Goal: Task Accomplishment & Management: Manage account settings

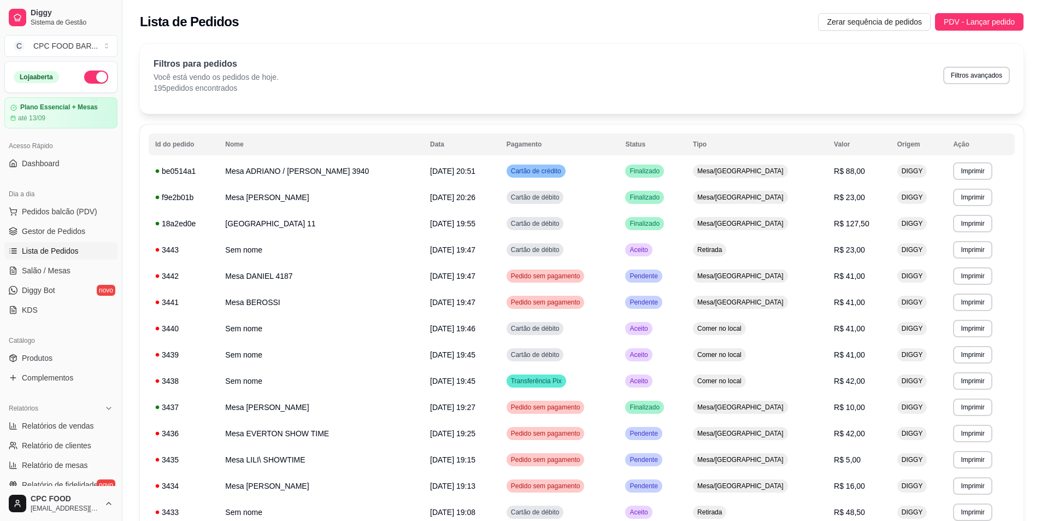
click at [176, 142] on tr "Id do pedido Nome Data Pagamento Status Tipo Valor Origem Ação" at bounding box center [582, 144] width 866 height 22
click at [666, 143] on tr "Id do pedido Nome Data Pagamento Status Tipo Valor Origem Ação" at bounding box center [582, 144] width 866 height 22
click at [48, 277] on link "Salão / Mesas" at bounding box center [60, 270] width 113 height 17
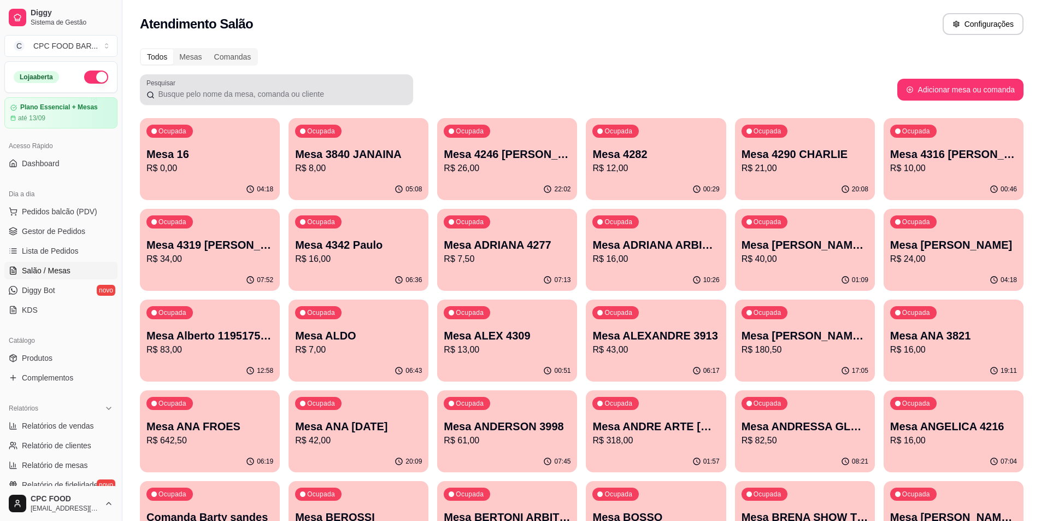
click at [373, 93] on input "Pesquisar" at bounding box center [281, 94] width 252 height 11
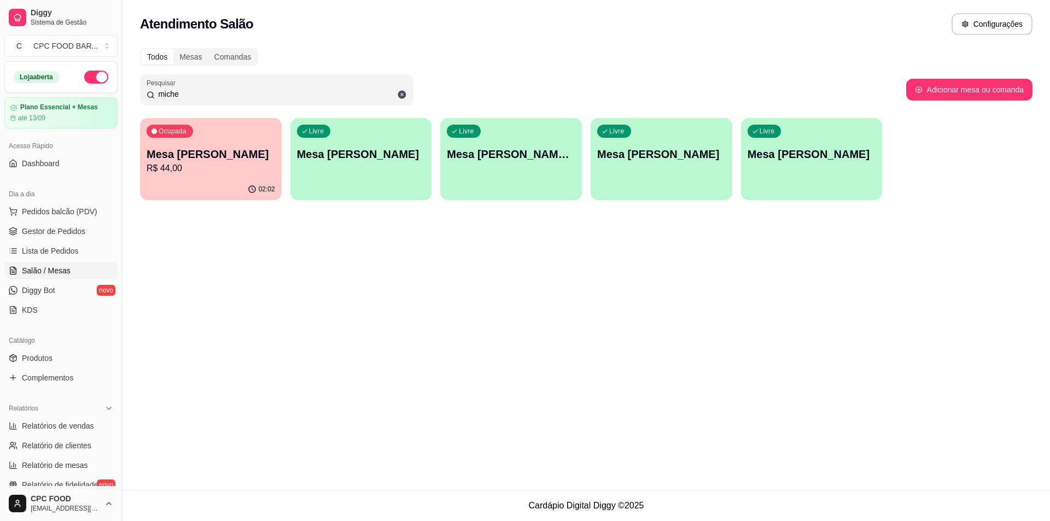
type input "miche"
click at [194, 139] on div "Ocupada Mesa [PERSON_NAME] PRINCESAS R$ 44,00" at bounding box center [210, 148] width 137 height 59
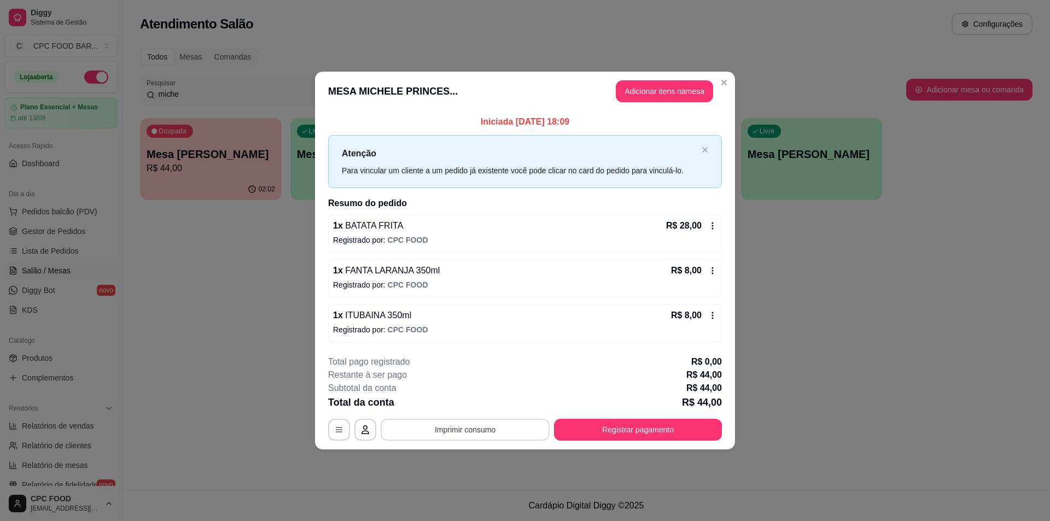
click at [443, 433] on button "Imprimir consumo" at bounding box center [464, 430] width 169 height 22
click at [480, 403] on button "IMPRESSORA" at bounding box center [468, 404] width 79 height 17
click at [701, 420] on button "Registrar pagamento" at bounding box center [638, 430] width 168 height 22
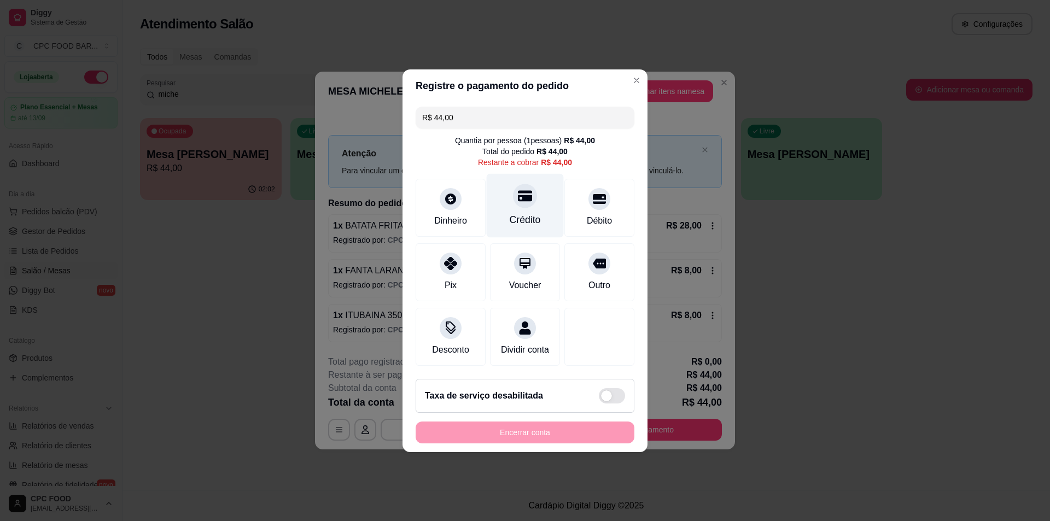
click at [509, 186] on div "Crédito" at bounding box center [525, 205] width 77 height 64
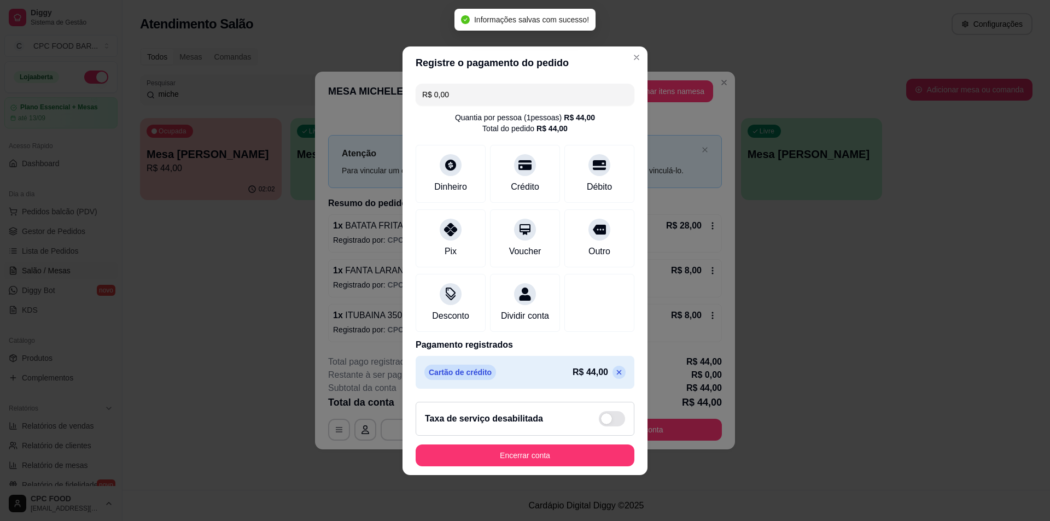
type input "R$ 0,00"
click at [591, 453] on button "Encerrar conta" at bounding box center [525, 454] width 212 height 21
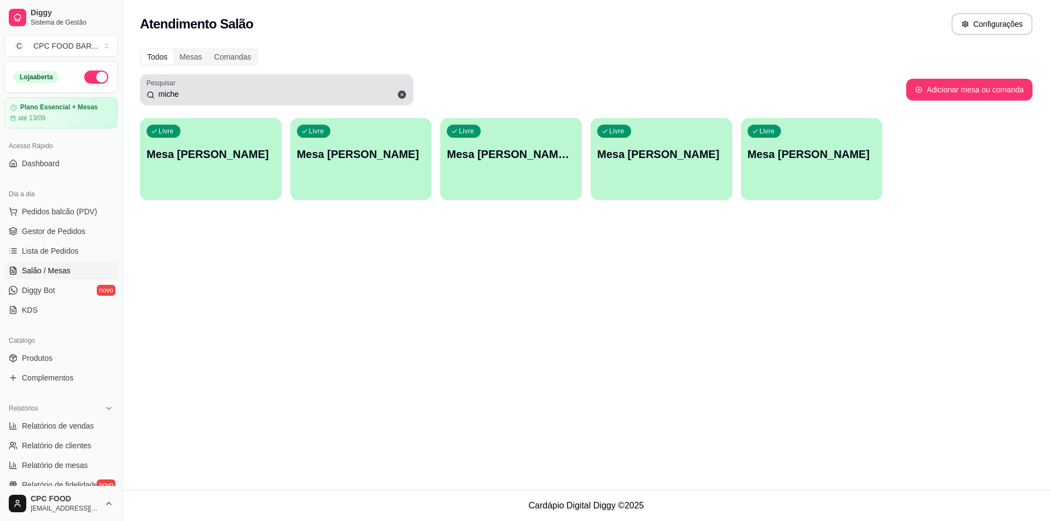
drag, startPoint x: 205, startPoint y: 88, endPoint x: 162, endPoint y: 91, distance: 43.3
click at [153, 98] on div "miche" at bounding box center [276, 90] width 260 height 22
drag, startPoint x: 177, startPoint y: 87, endPoint x: 159, endPoint y: 90, distance: 18.8
click at [159, 90] on div "Pesquisar miche" at bounding box center [276, 89] width 273 height 31
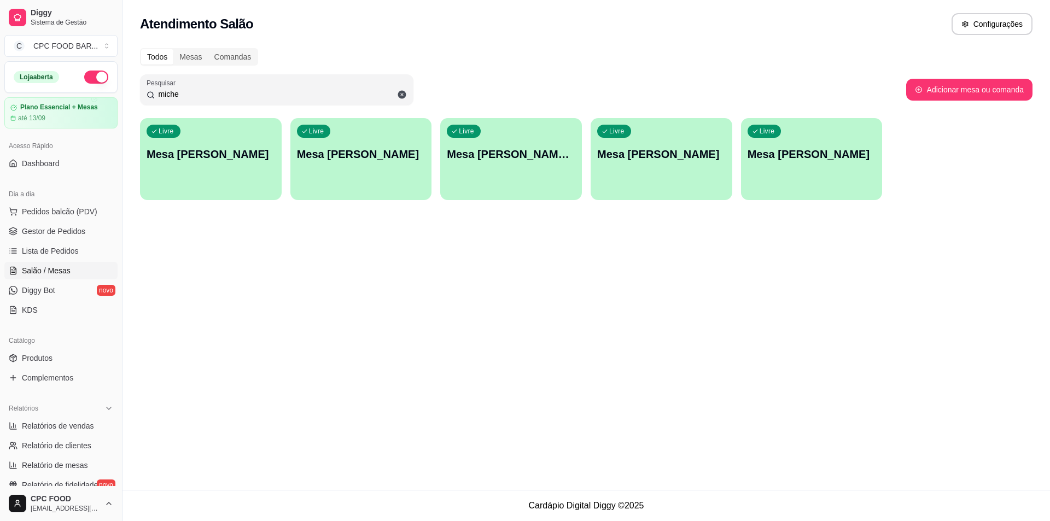
drag, startPoint x: 179, startPoint y: 94, endPoint x: 148, endPoint y: 92, distance: 31.2
click at [148, 92] on div "miche" at bounding box center [276, 90] width 260 height 22
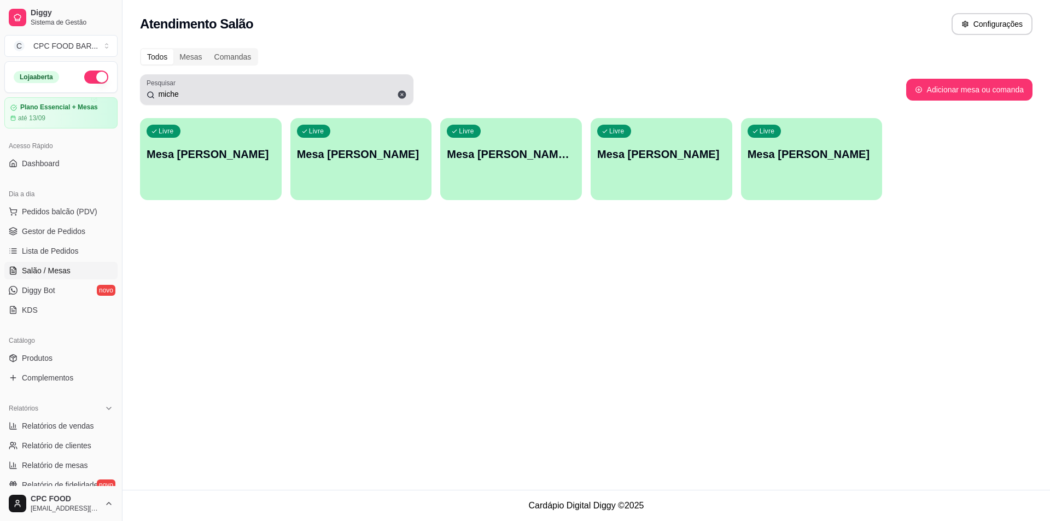
click at [401, 95] on icon at bounding box center [402, 95] width 8 height 8
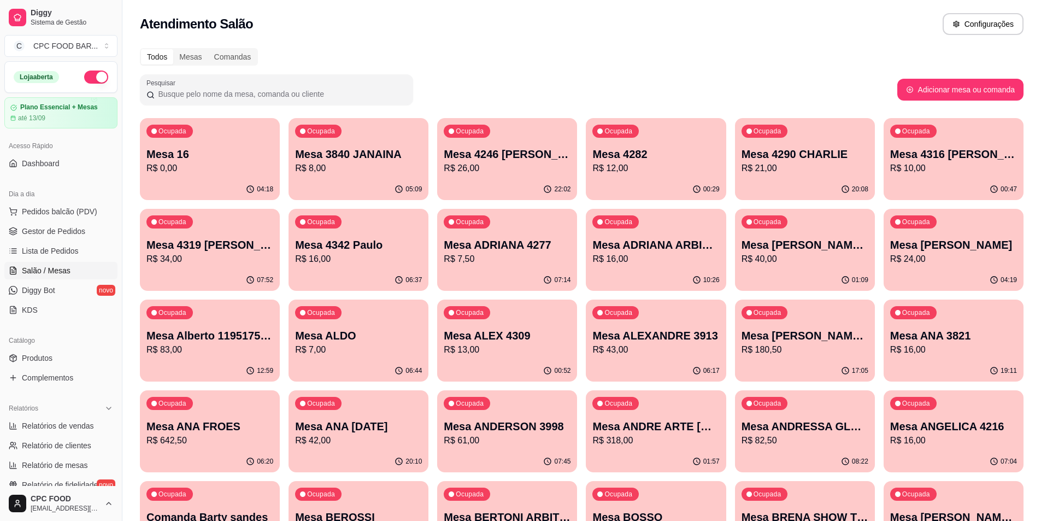
click at [197, 104] on div "Pesquisar" at bounding box center [276, 89] width 273 height 31
click at [241, 163] on p "R$ 0,00" at bounding box center [209, 168] width 123 height 13
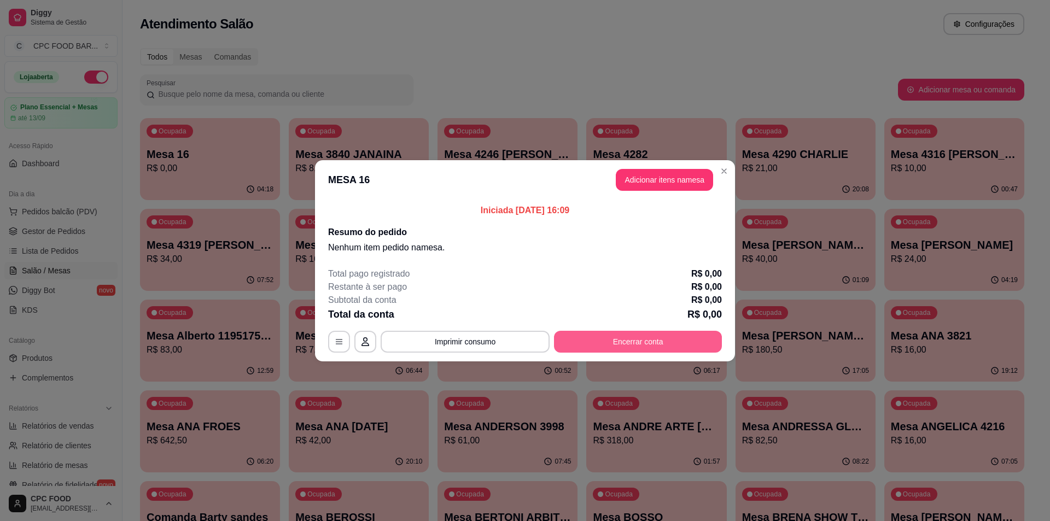
click at [678, 342] on button "Encerrar conta" at bounding box center [638, 342] width 168 height 22
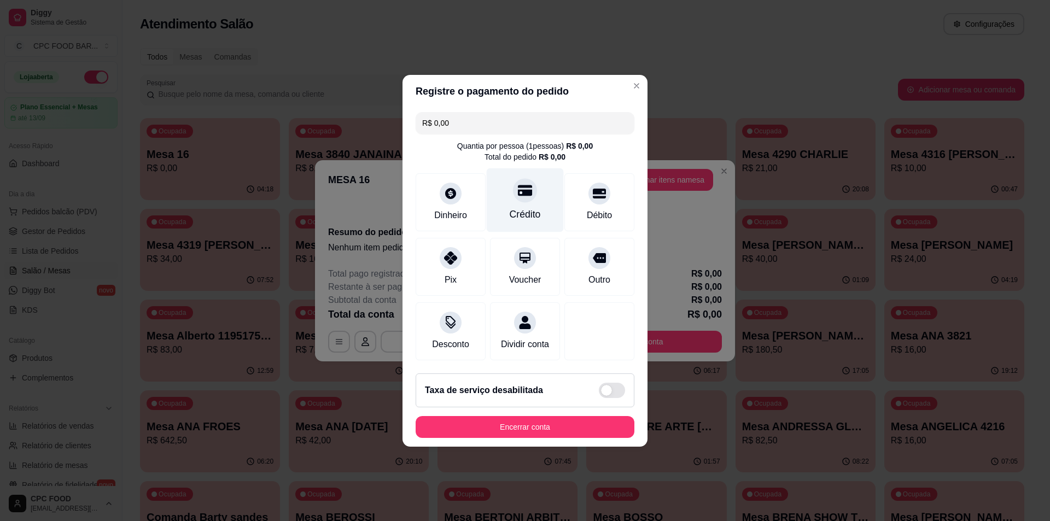
click at [521, 211] on div "Crédito" at bounding box center [524, 214] width 31 height 14
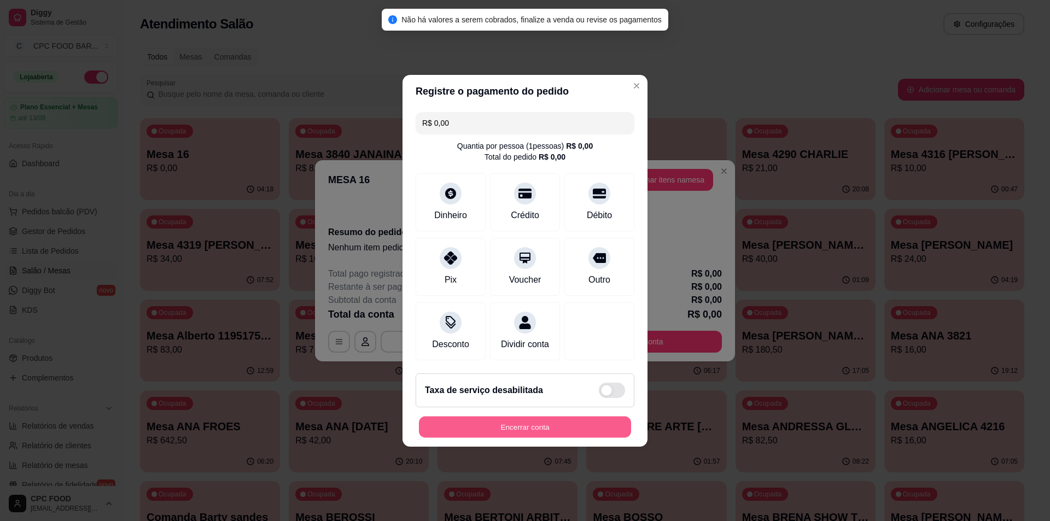
click at [543, 437] on button "Encerrar conta" at bounding box center [525, 426] width 212 height 21
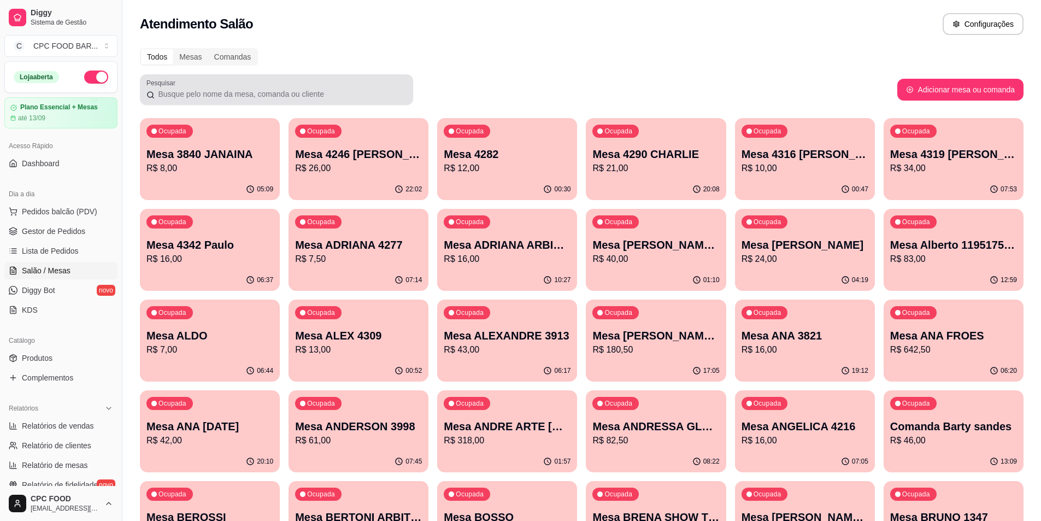
click at [168, 94] on input "Pesquisar" at bounding box center [281, 94] width 252 height 11
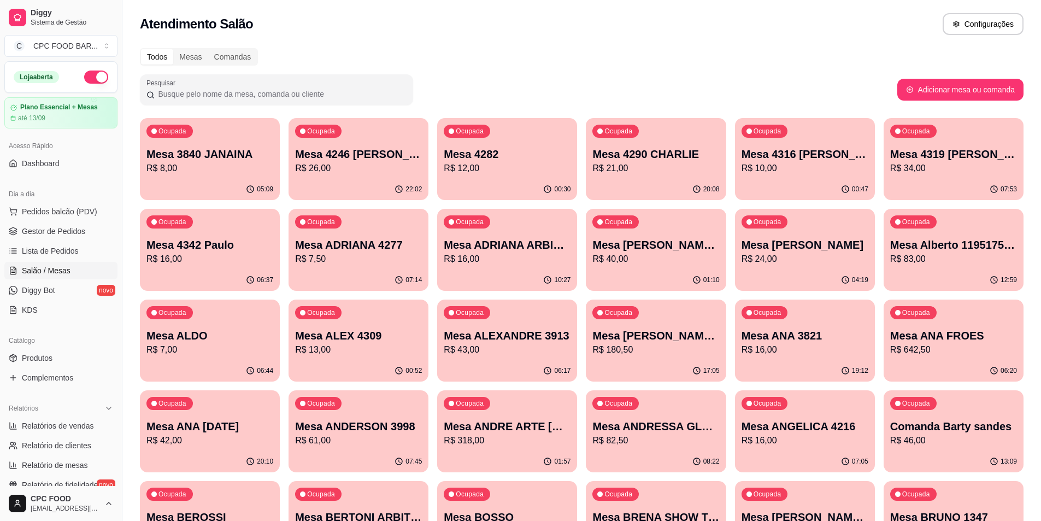
click at [197, 97] on input "Pesquisar" at bounding box center [281, 94] width 252 height 11
drag, startPoint x: 250, startPoint y: 25, endPoint x: 297, endPoint y: 26, distance: 47.0
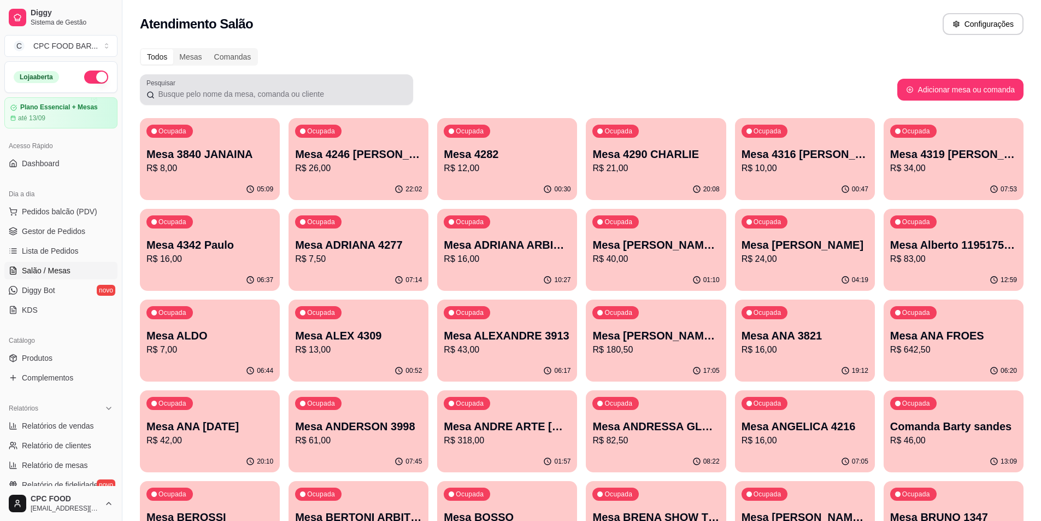
click at [257, 88] on div at bounding box center [276, 90] width 260 height 22
click at [241, 87] on div at bounding box center [276, 90] width 260 height 22
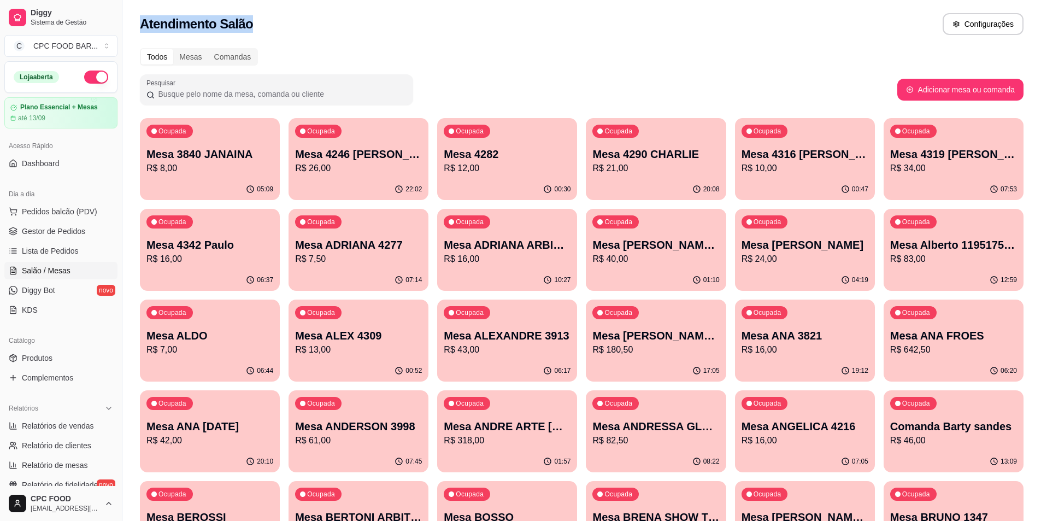
drag, startPoint x: 248, startPoint y: 24, endPoint x: 134, endPoint y: 7, distance: 115.6
click at [134, 7] on div "Atendimento Salão Configurações" at bounding box center [581, 21] width 919 height 42
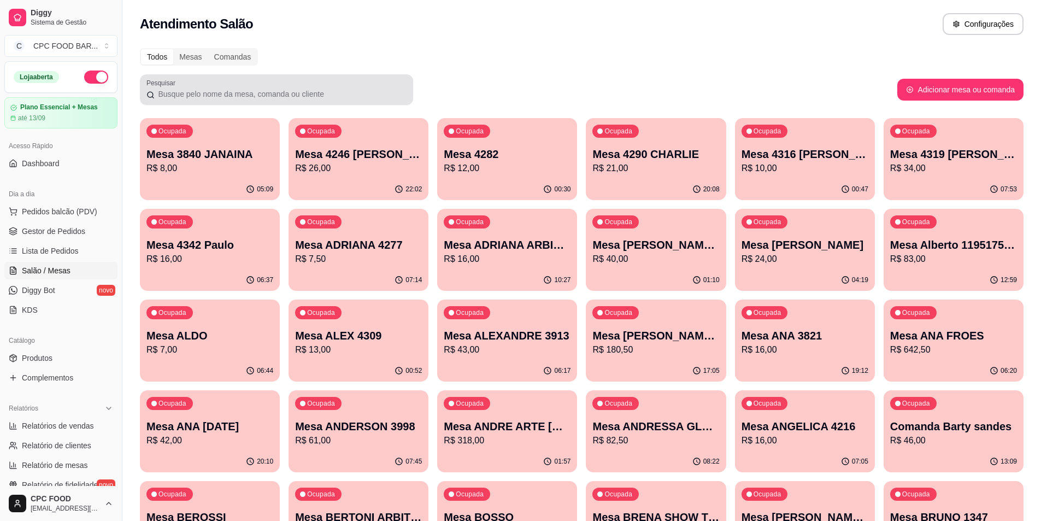
click at [212, 99] on div at bounding box center [276, 90] width 260 height 22
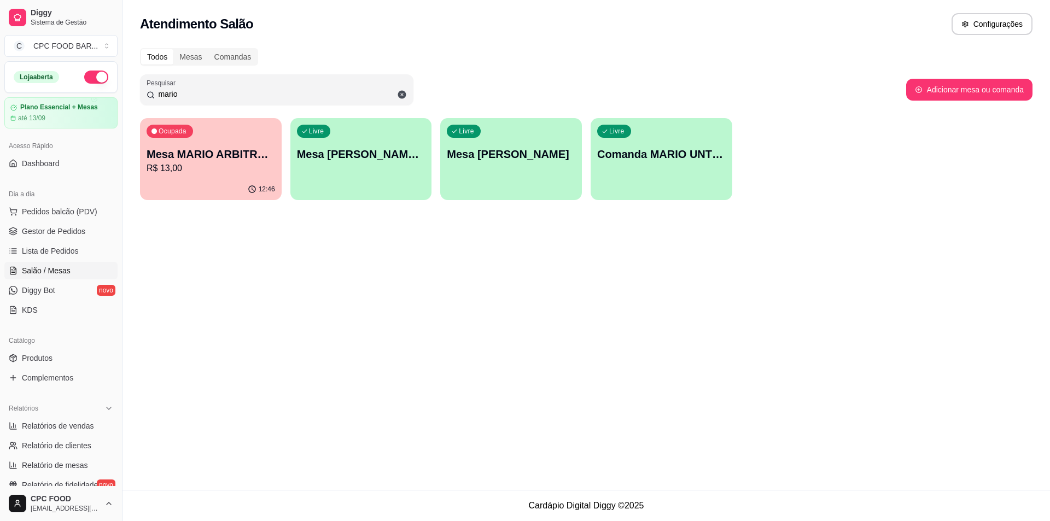
type input "mario"
click at [202, 174] on p "R$ 13,00" at bounding box center [210, 168] width 128 height 13
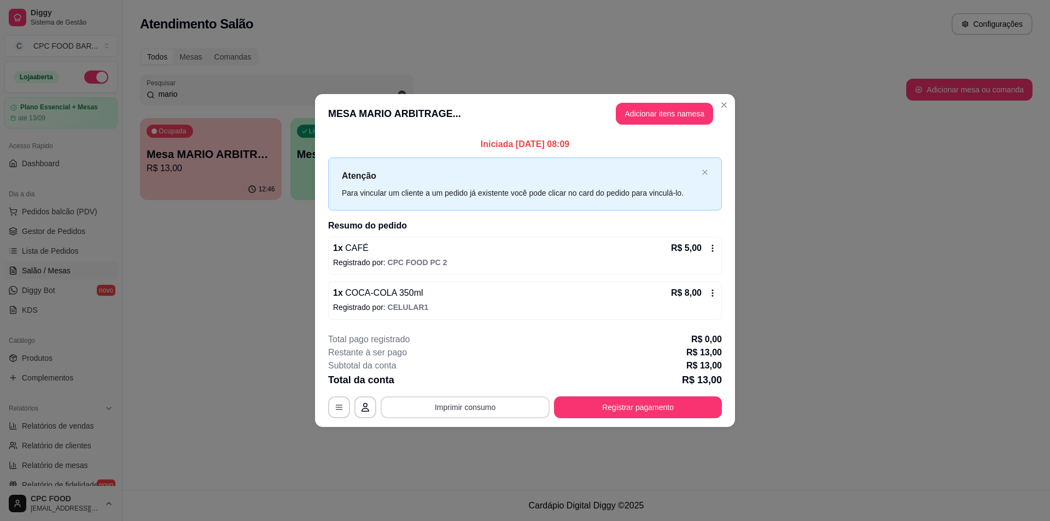
click at [417, 396] on button "Imprimir consumo" at bounding box center [464, 407] width 169 height 22
click at [456, 377] on button "IMPRESSORA" at bounding box center [468, 381] width 79 height 17
click at [631, 413] on button "Registrar pagamento" at bounding box center [638, 407] width 168 height 22
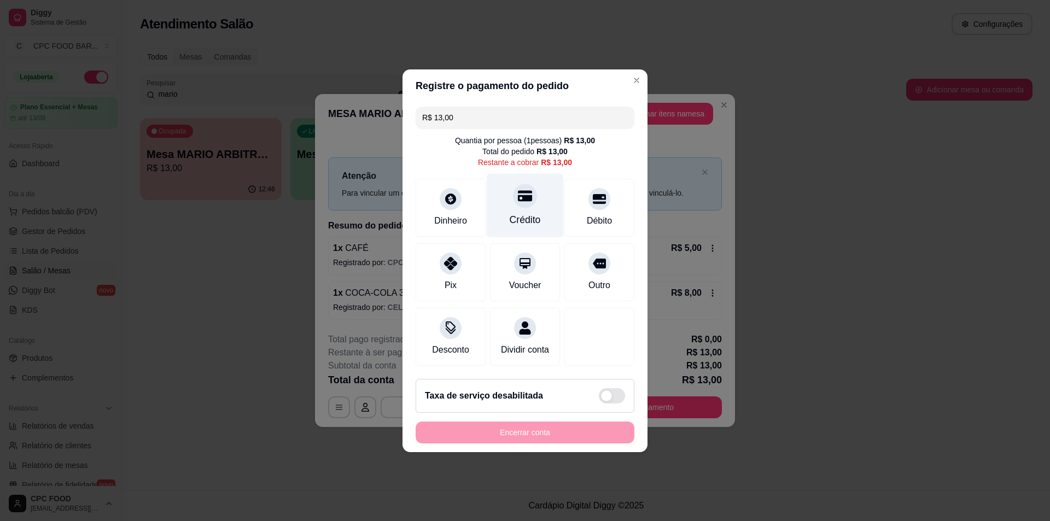
click at [543, 186] on div "Crédito" at bounding box center [525, 205] width 77 height 64
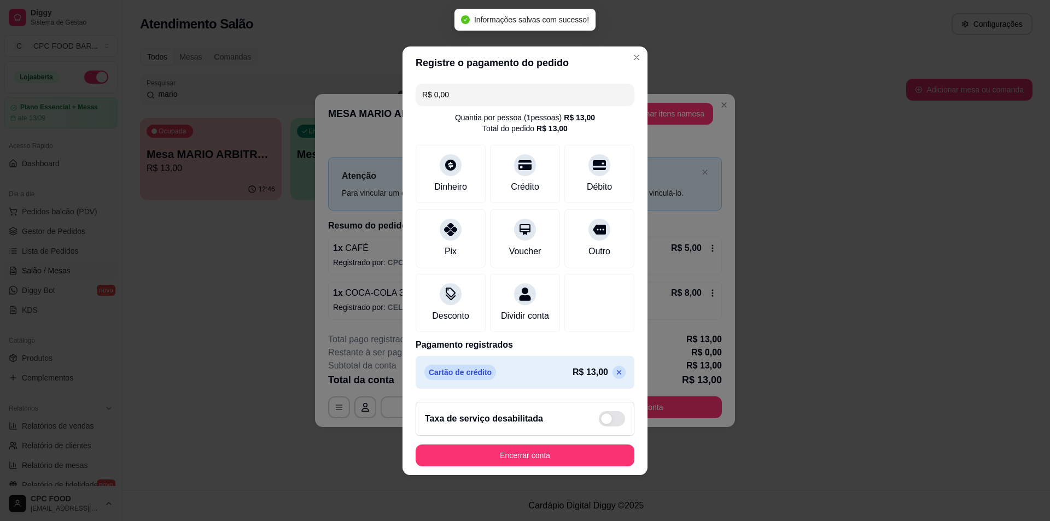
type input "R$ 0,00"
click at [537, 455] on button "Encerrar conta" at bounding box center [524, 455] width 219 height 22
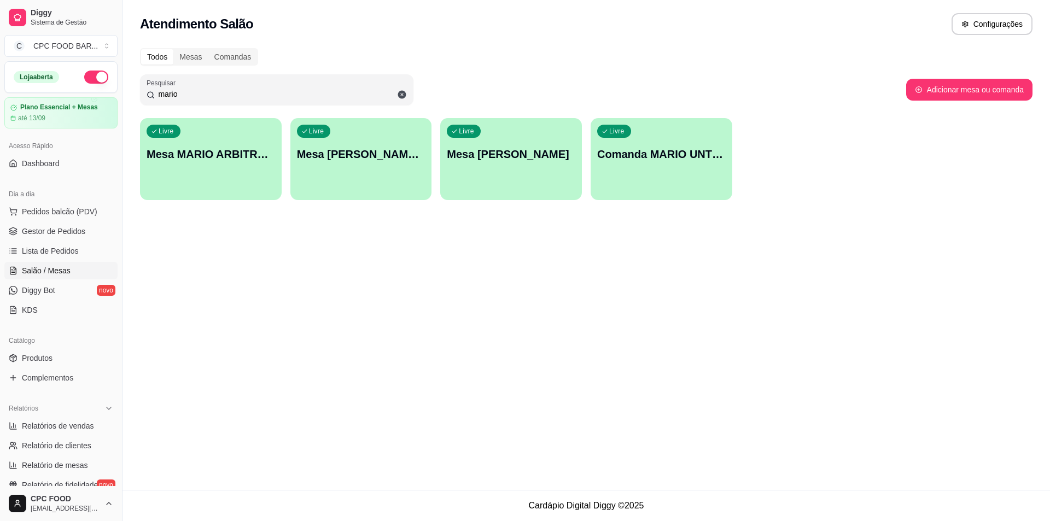
drag, startPoint x: 322, startPoint y: 98, endPoint x: 115, endPoint y: 100, distance: 206.6
click at [115, 100] on div "Diggy Sistema de Gestão C CPC FOOD BAR ... Loja aberta Plano Essencial + Mesas …" at bounding box center [525, 260] width 1050 height 521
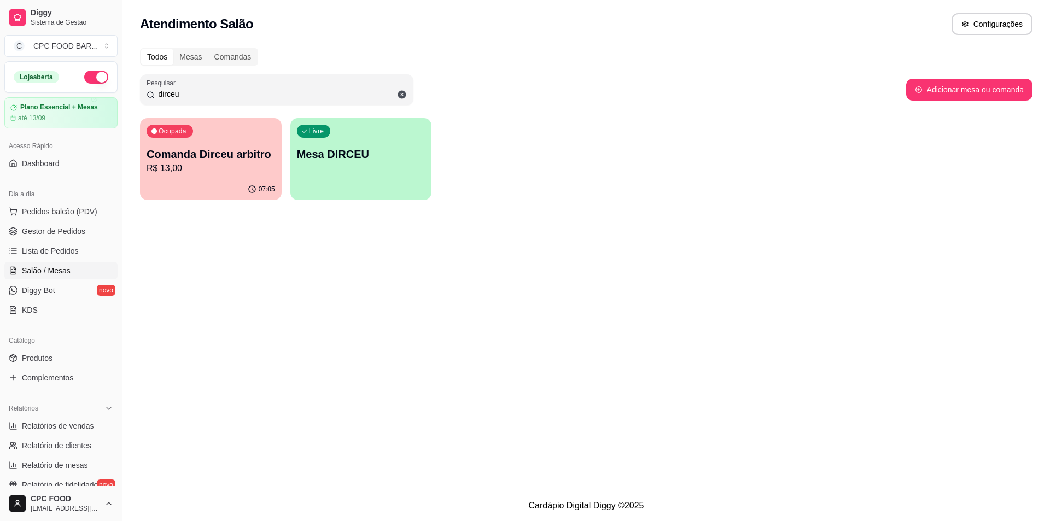
type input "dirceu"
click at [237, 161] on p "Comanda Dirceu arbitro" at bounding box center [211, 154] width 125 height 15
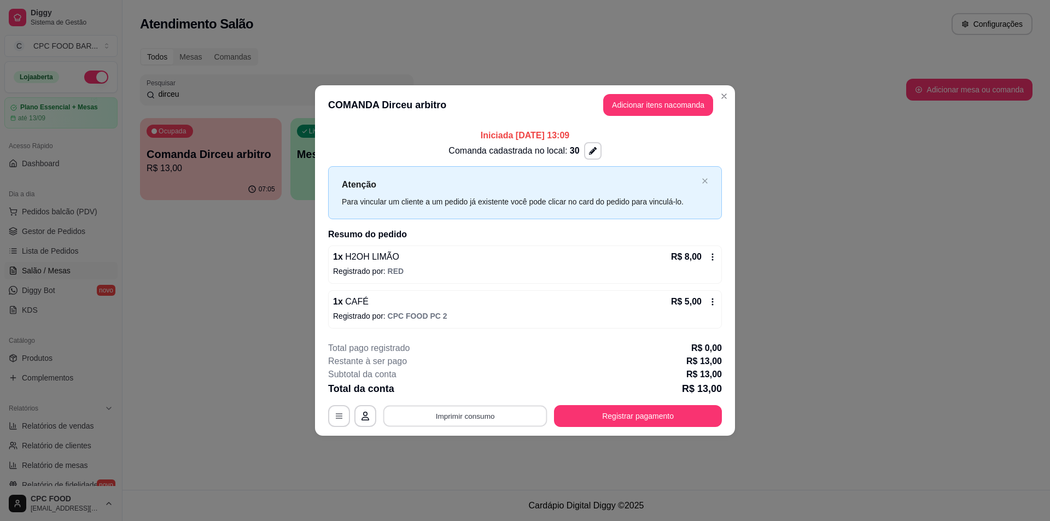
click at [480, 421] on button "Imprimir consumo" at bounding box center [465, 416] width 164 height 21
click at [478, 392] on button "IMPRESSORA" at bounding box center [468, 390] width 79 height 17
click at [587, 405] on button "Registrar pagamento" at bounding box center [638, 416] width 168 height 22
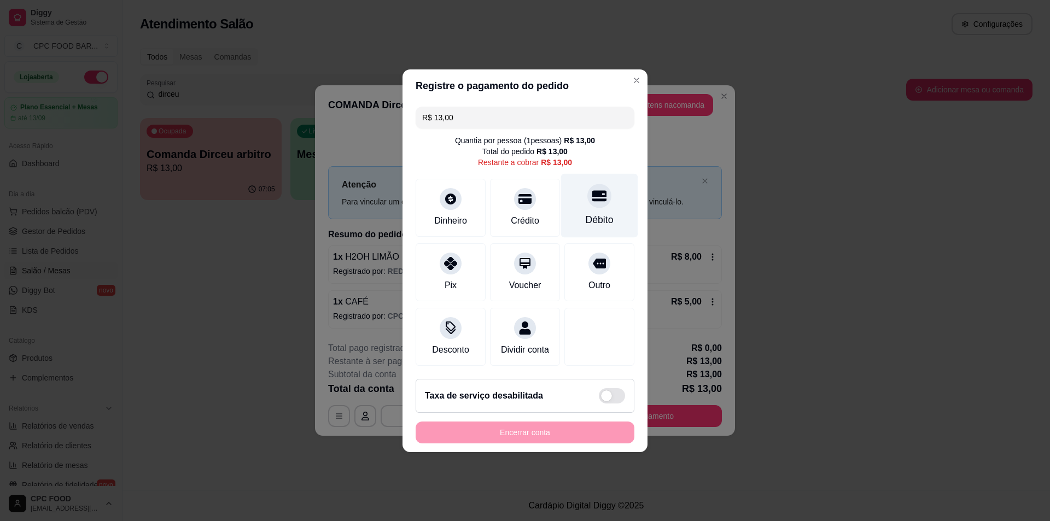
click at [568, 187] on div "Débito" at bounding box center [599, 205] width 77 height 64
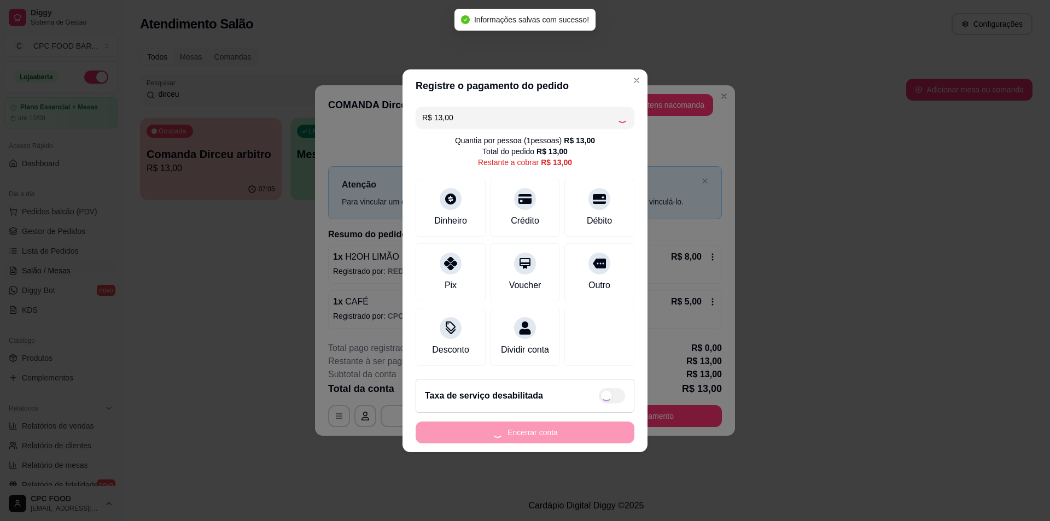
type input "R$ 0,00"
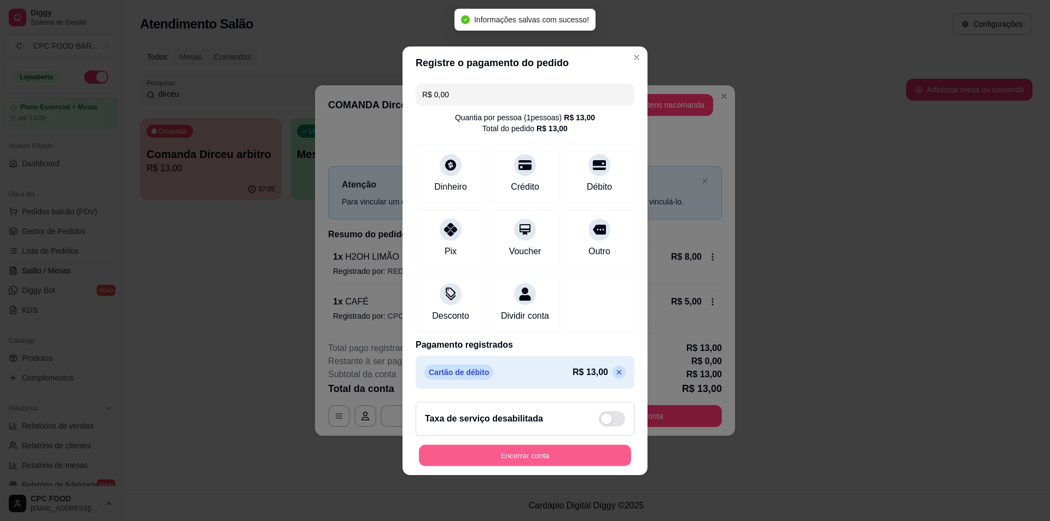
click at [531, 466] on button "Encerrar conta" at bounding box center [525, 454] width 212 height 21
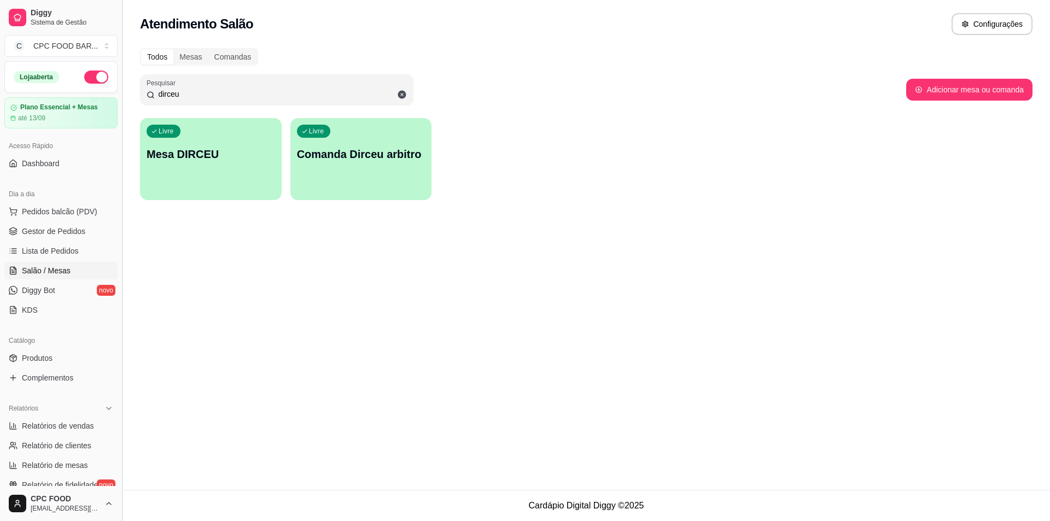
drag, startPoint x: 190, startPoint y: 93, endPoint x: 118, endPoint y: 93, distance: 72.2
click at [118, 93] on div "Diggy Sistema de Gestão C CPC FOOD BAR ... Loja aberta Plano Essencial + Mesas …" at bounding box center [525, 260] width 1050 height 521
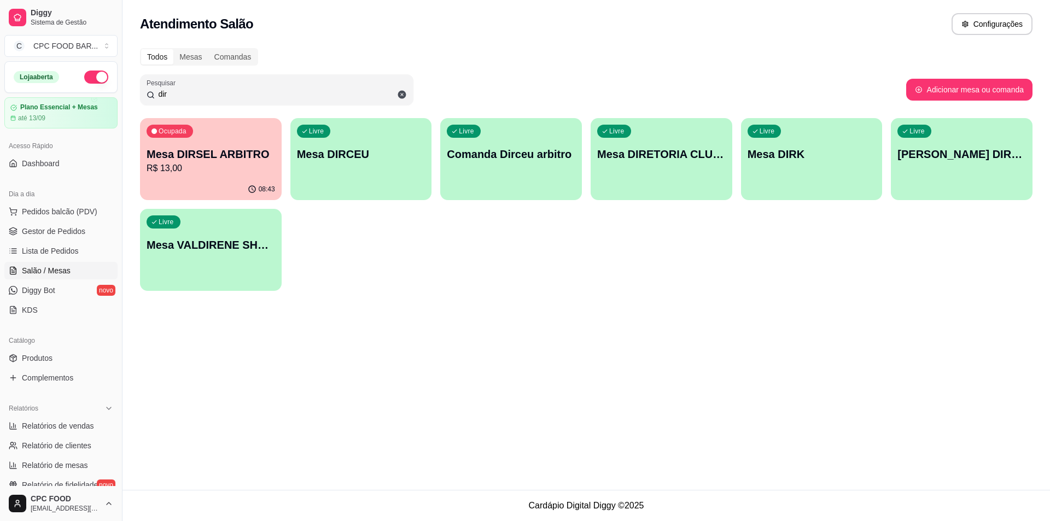
type input "dir"
click at [166, 159] on p "Mesa DIRSEL ARBITRO" at bounding box center [211, 154] width 125 height 15
click at [227, 177] on div "Ocupada Mesa DIRSEL ARBITRO R$ 13,00" at bounding box center [211, 148] width 142 height 61
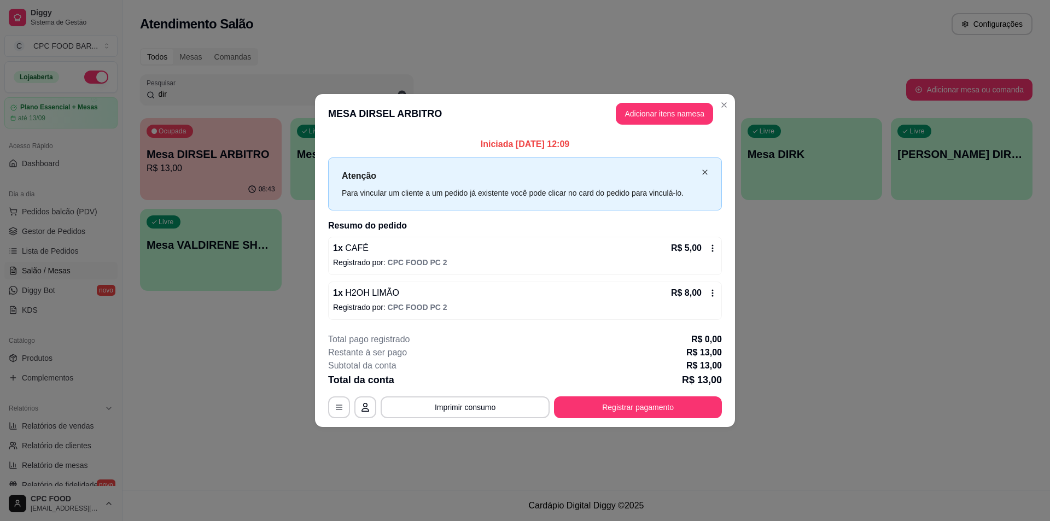
click at [703, 174] on icon "close" at bounding box center [704, 172] width 7 height 7
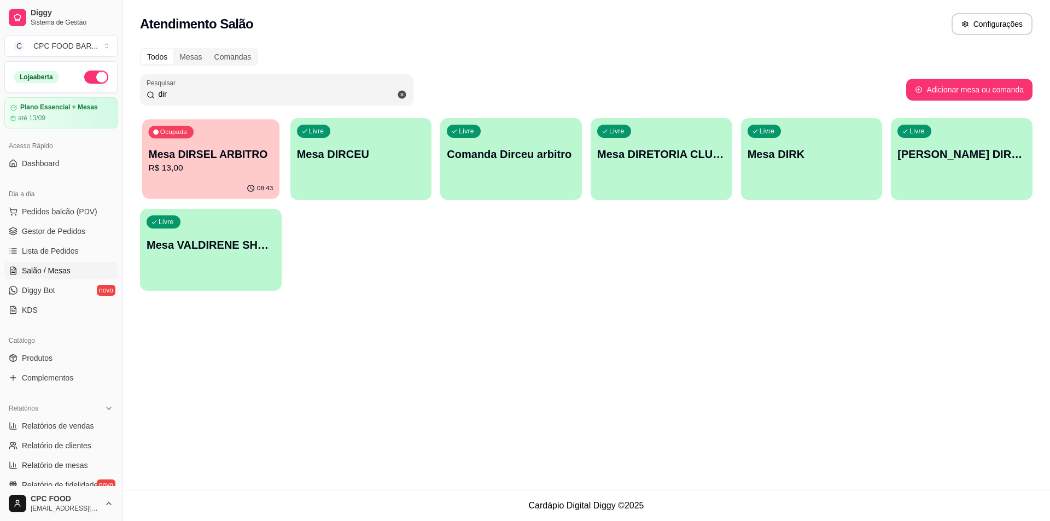
click at [200, 156] on p "Mesa DIRSEL ARBITRO" at bounding box center [211, 154] width 125 height 15
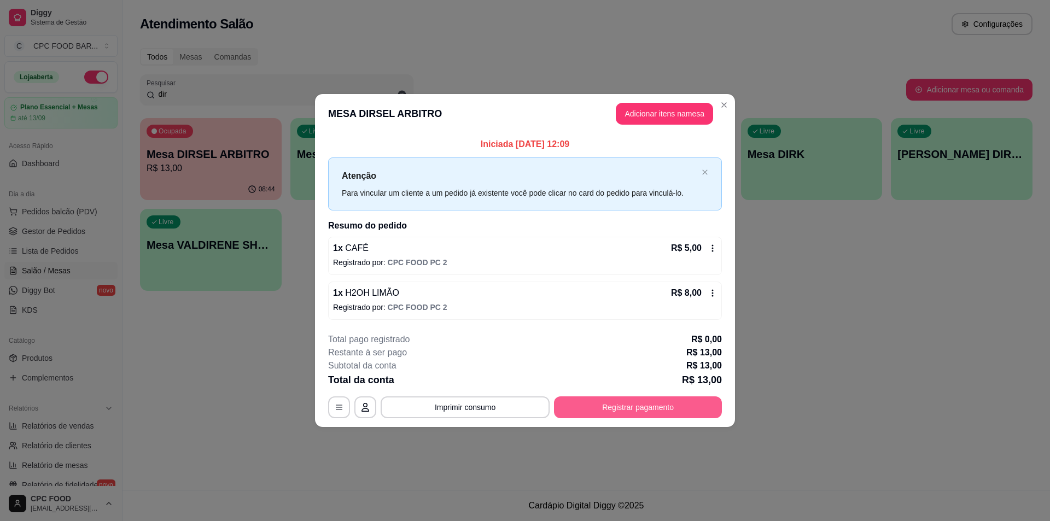
click at [609, 402] on button "Registrar pagamento" at bounding box center [638, 407] width 168 height 22
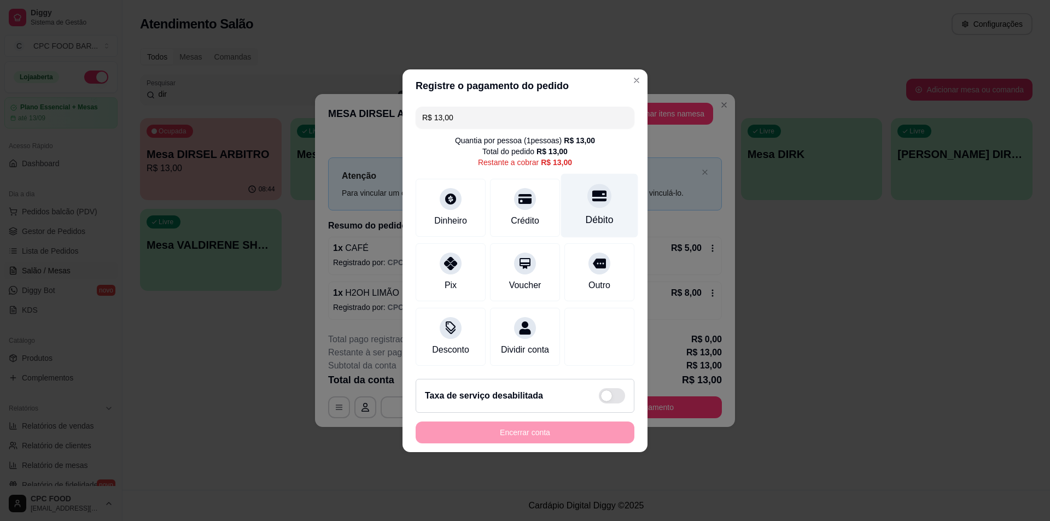
click at [587, 203] on div "Débito" at bounding box center [599, 205] width 77 height 64
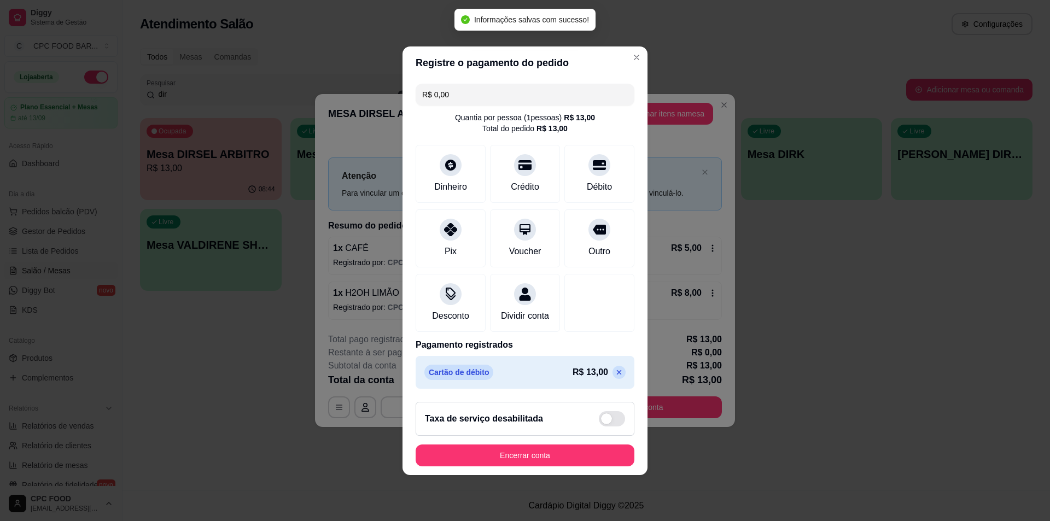
type input "R$ 0,00"
click at [587, 458] on button "Encerrar conta" at bounding box center [524, 455] width 219 height 22
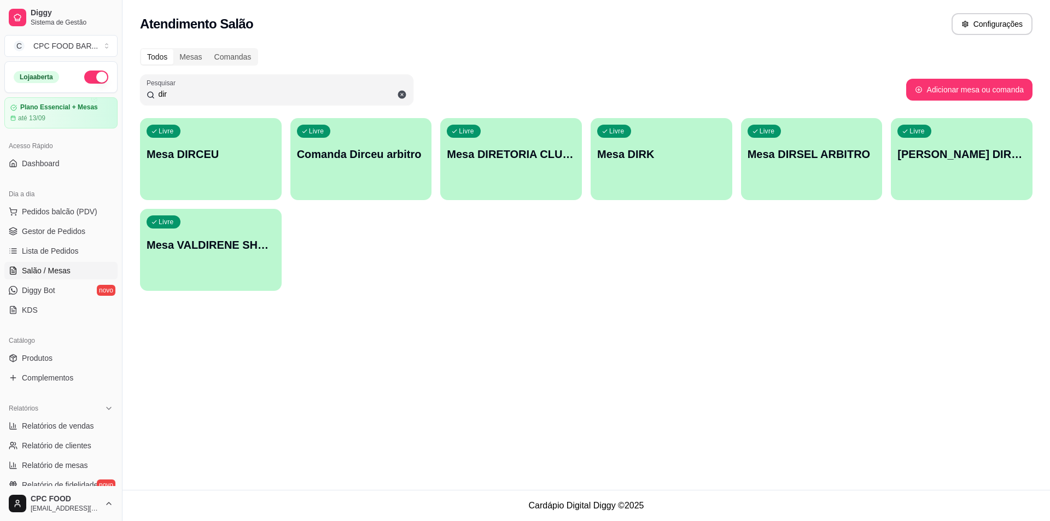
drag, startPoint x: 352, startPoint y: 95, endPoint x: 138, endPoint y: 79, distance: 214.8
click at [138, 79] on div "Todos Mesas Comandas Pesquisar dir Adicionar mesa ou comanda Livre Mesa DIRCEU …" at bounding box center [585, 173] width 927 height 262
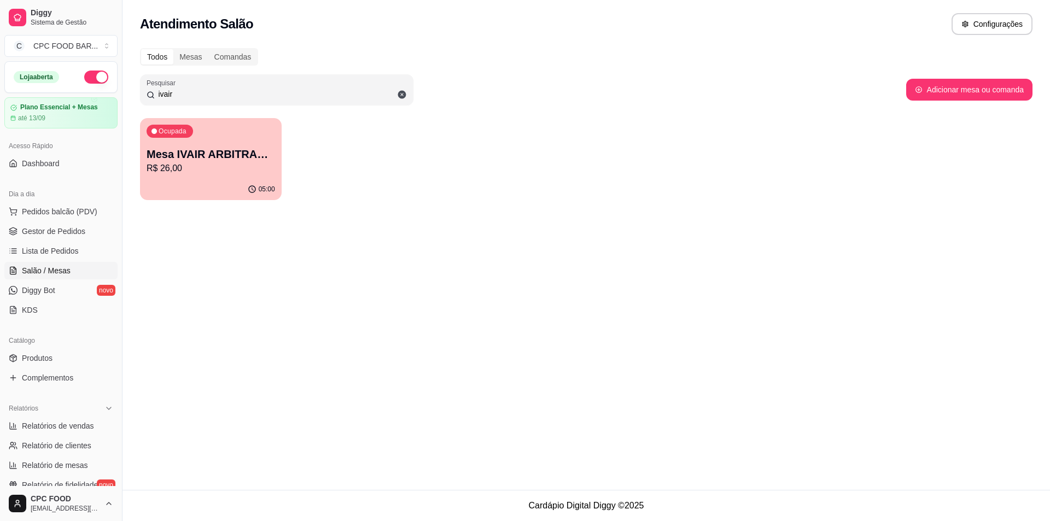
type input "ivair"
click at [229, 171] on p "R$ 26,00" at bounding box center [210, 168] width 128 height 13
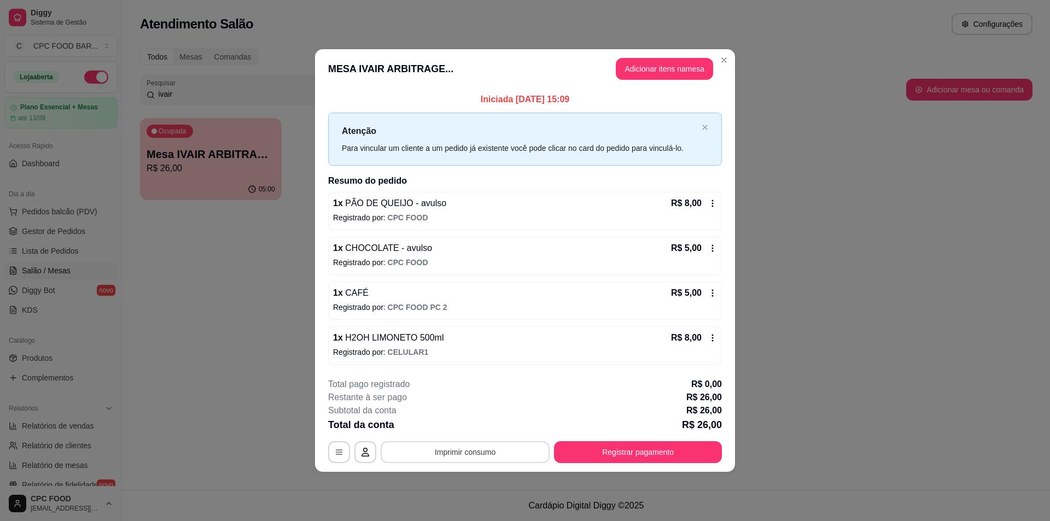
click at [473, 450] on button "Imprimir consumo" at bounding box center [464, 452] width 169 height 22
click at [471, 433] on button "IMPRESSORA" at bounding box center [468, 426] width 77 height 17
click at [675, 444] on button "Registrar pagamento" at bounding box center [637, 452] width 163 height 21
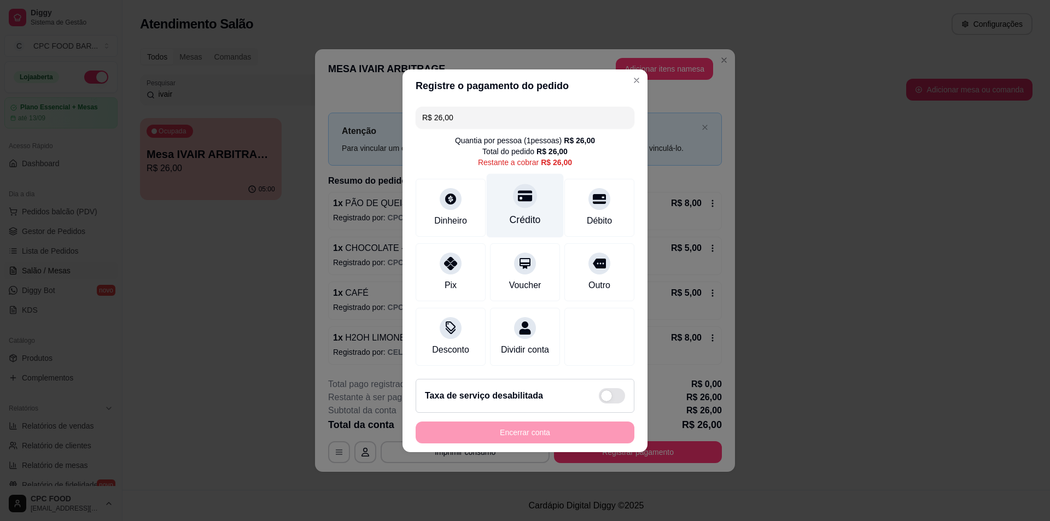
click at [506, 198] on div "Crédito" at bounding box center [525, 205] width 77 height 64
type input "R$ 0,00"
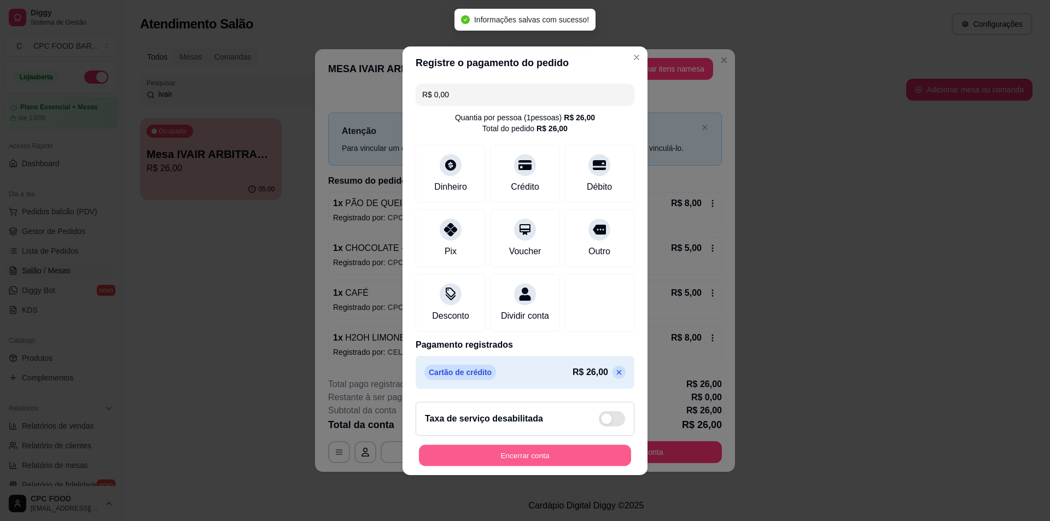
click at [557, 466] on button "Encerrar conta" at bounding box center [525, 454] width 212 height 21
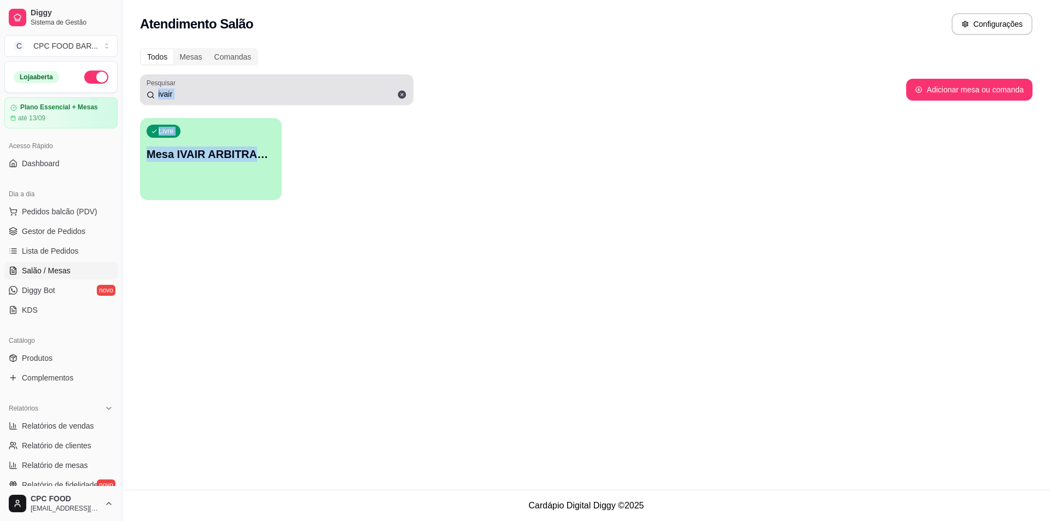
drag, startPoint x: 270, startPoint y: 108, endPoint x: 148, endPoint y: 89, distance: 124.0
click at [153, 84] on div "Todos Mesas Comandas Pesquisar ivair Adicionar mesa ou comanda Livre Mesa IVAIR…" at bounding box center [585, 128] width 927 height 172
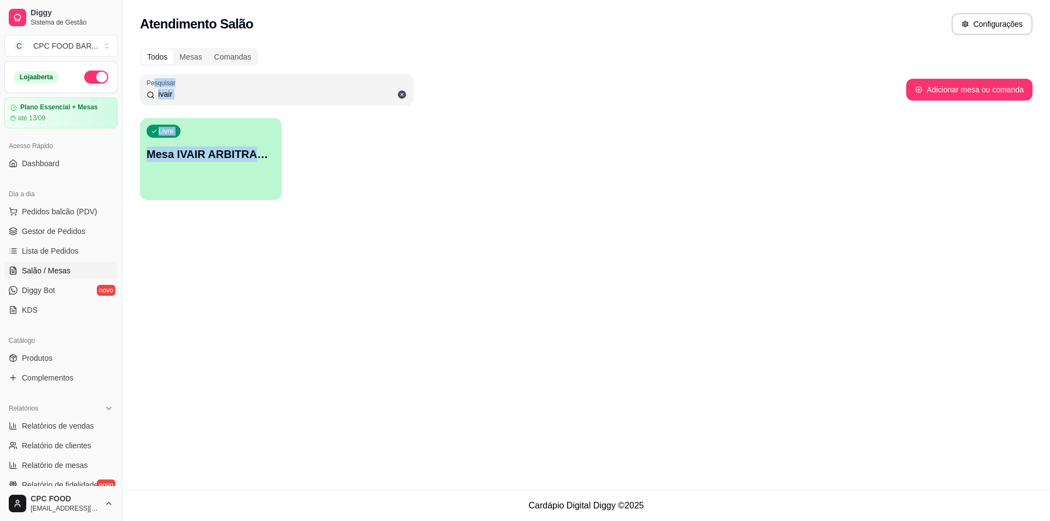
drag, startPoint x: 228, startPoint y: 96, endPoint x: 207, endPoint y: 92, distance: 21.7
click at [227, 95] on input "ivair" at bounding box center [281, 94] width 252 height 11
click at [397, 95] on icon at bounding box center [402, 95] width 10 height 10
click at [333, 89] on input "ivair" at bounding box center [281, 94] width 252 height 11
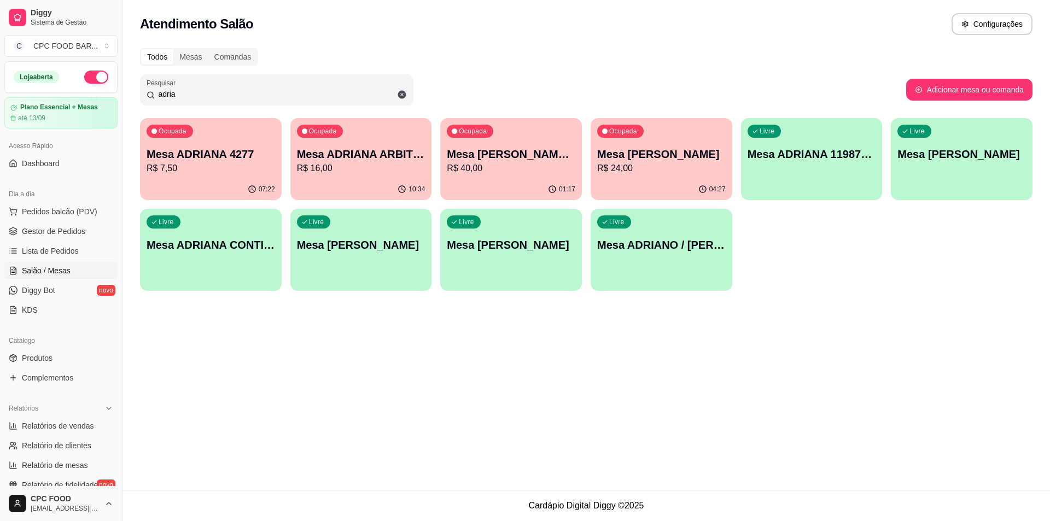
type input "adria"
click at [325, 163] on p "R$ 16,00" at bounding box center [361, 168] width 128 height 13
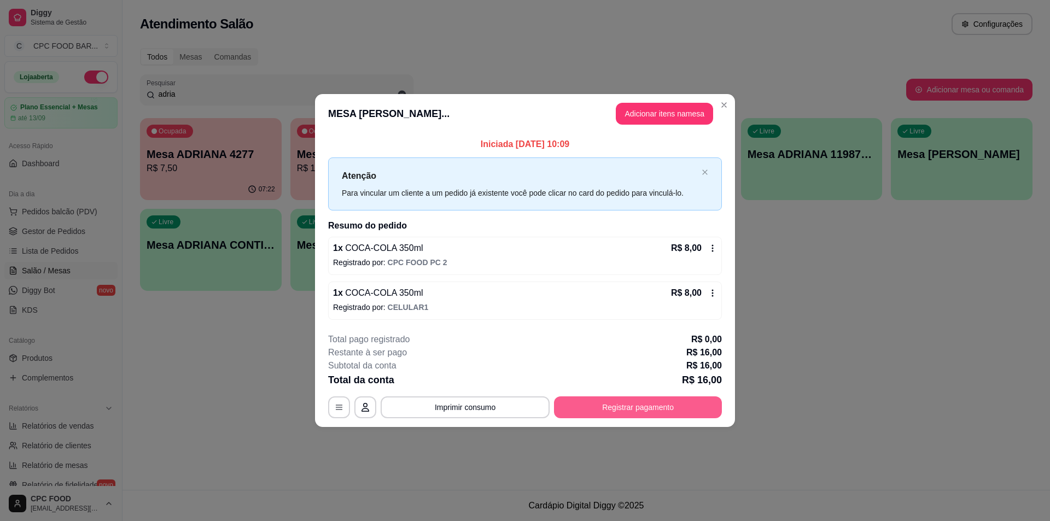
click at [654, 398] on button "Registrar pagamento" at bounding box center [638, 407] width 168 height 22
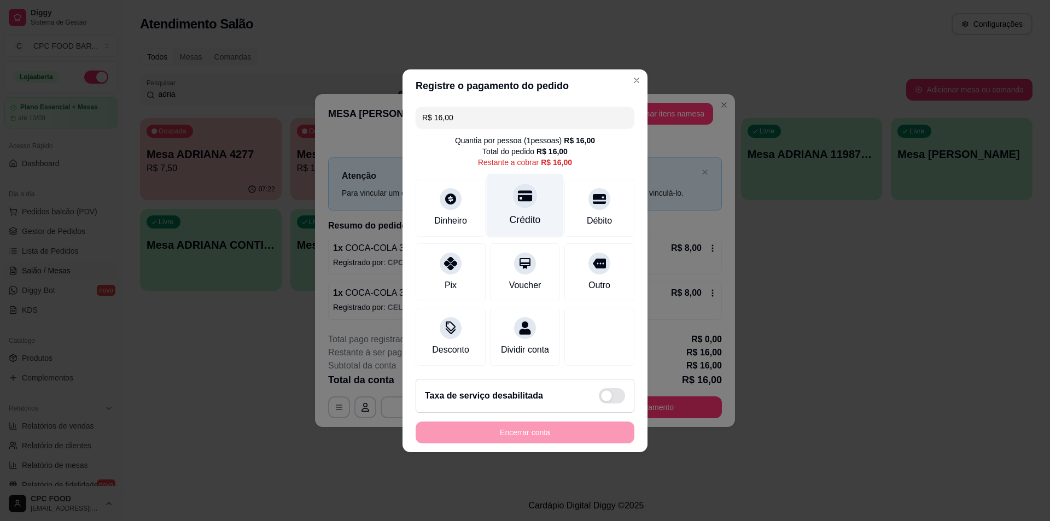
click at [507, 195] on div "Crédito" at bounding box center [525, 205] width 77 height 64
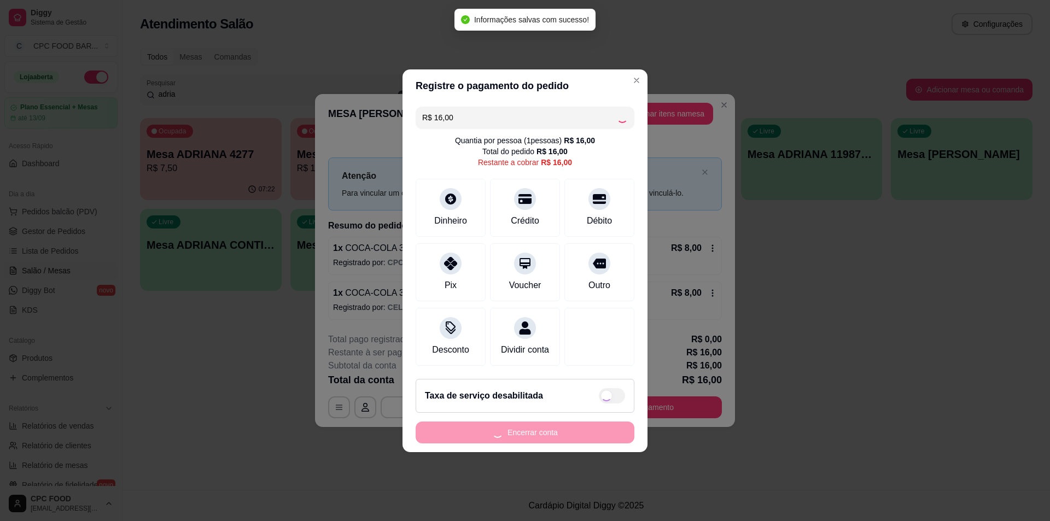
type input "R$ 0,00"
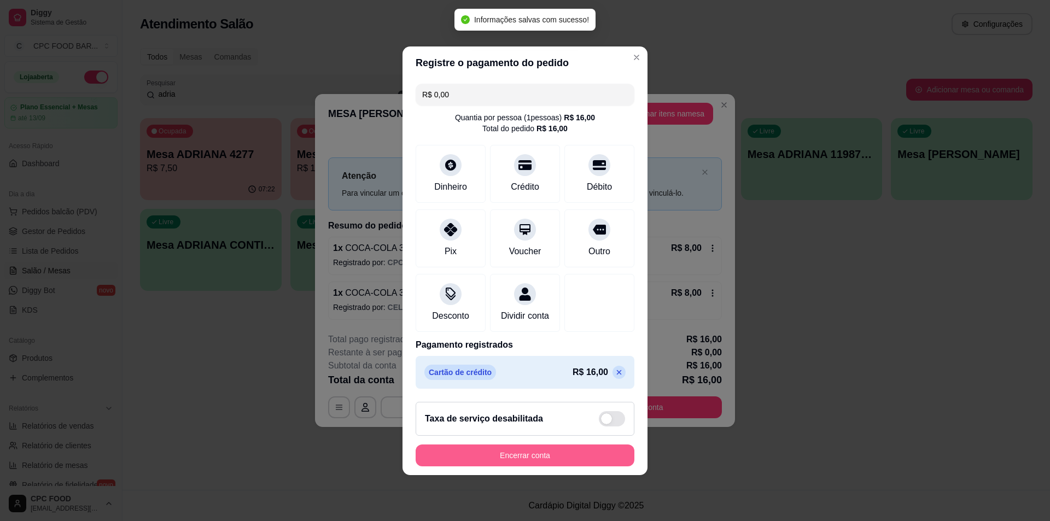
click at [545, 466] on button "Encerrar conta" at bounding box center [524, 455] width 219 height 22
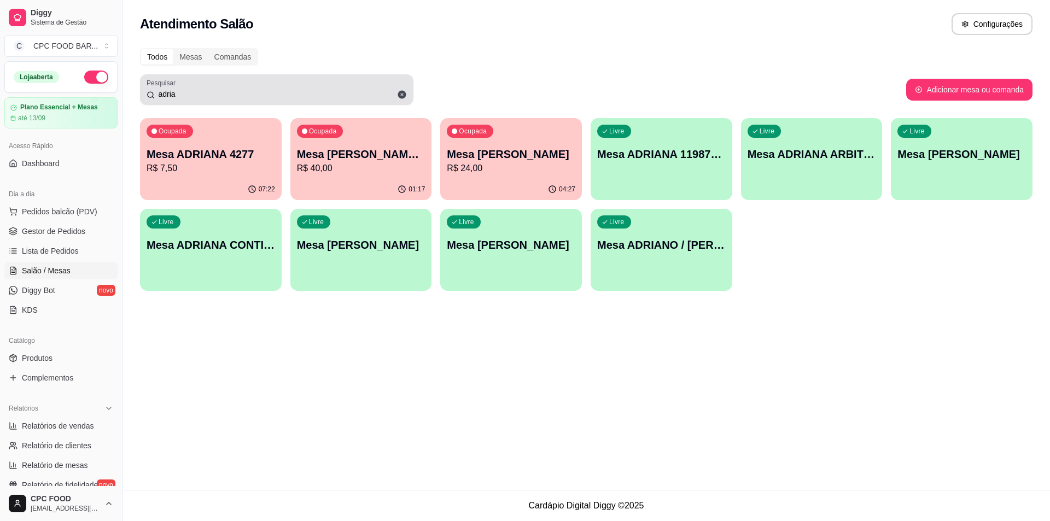
drag, startPoint x: 295, startPoint y: 86, endPoint x: 170, endPoint y: 76, distance: 125.1
click at [170, 76] on div "Pesquisar adria" at bounding box center [276, 89] width 273 height 31
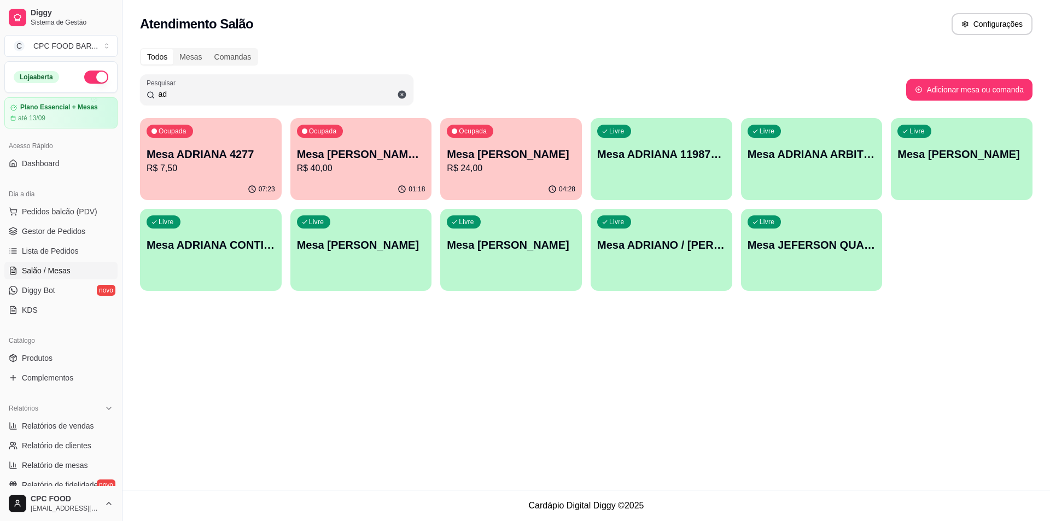
type input "a"
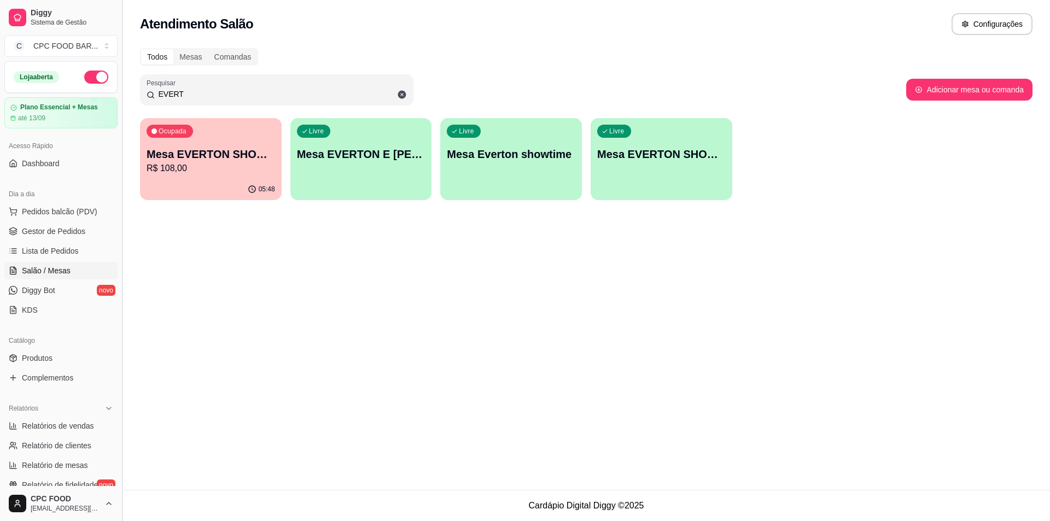
drag, startPoint x: 264, startPoint y: 96, endPoint x: 121, endPoint y: 98, distance: 142.7
click at [121, 98] on div "Diggy Sistema de Gestão C CPC FOOD BAR ... Loja aberta Plano Essencial + Mesas …" at bounding box center [525, 260] width 1050 height 521
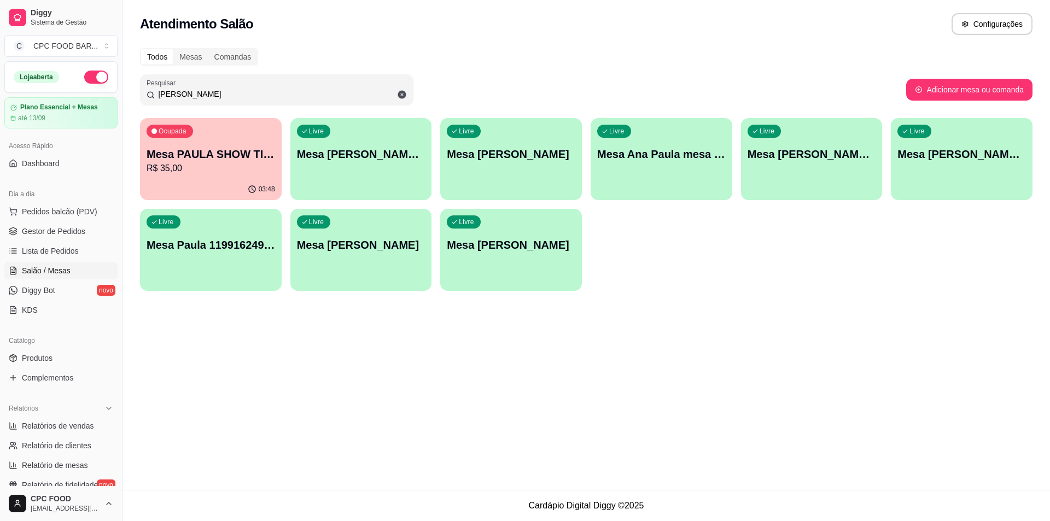
type input "[PERSON_NAME]"
click at [195, 166] on p "R$ 35,00" at bounding box center [210, 168] width 128 height 13
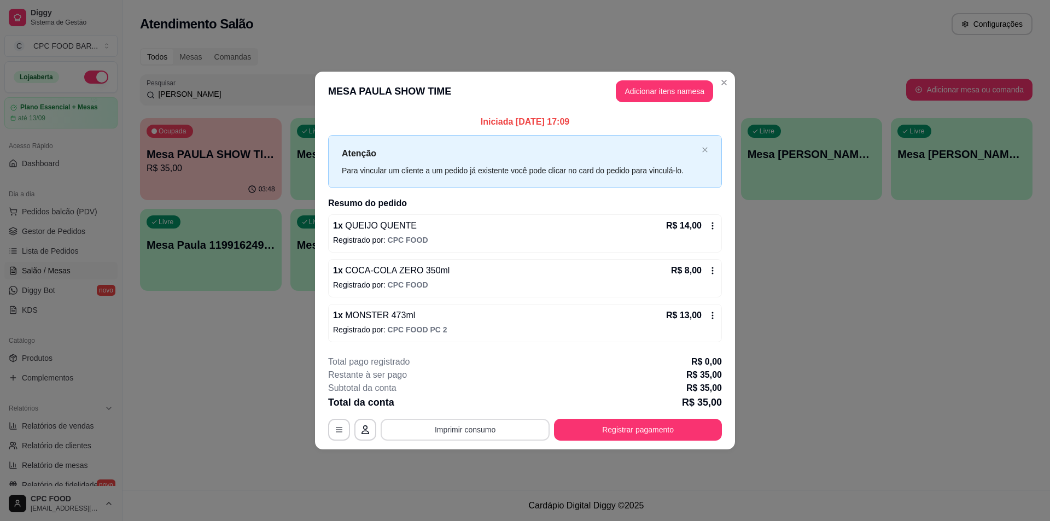
click at [482, 432] on button "Imprimir consumo" at bounding box center [464, 430] width 169 height 22
click at [473, 408] on button "IMPRESSORA" at bounding box center [468, 404] width 77 height 17
click at [597, 434] on button "Registrar pagamento" at bounding box center [638, 430] width 168 height 22
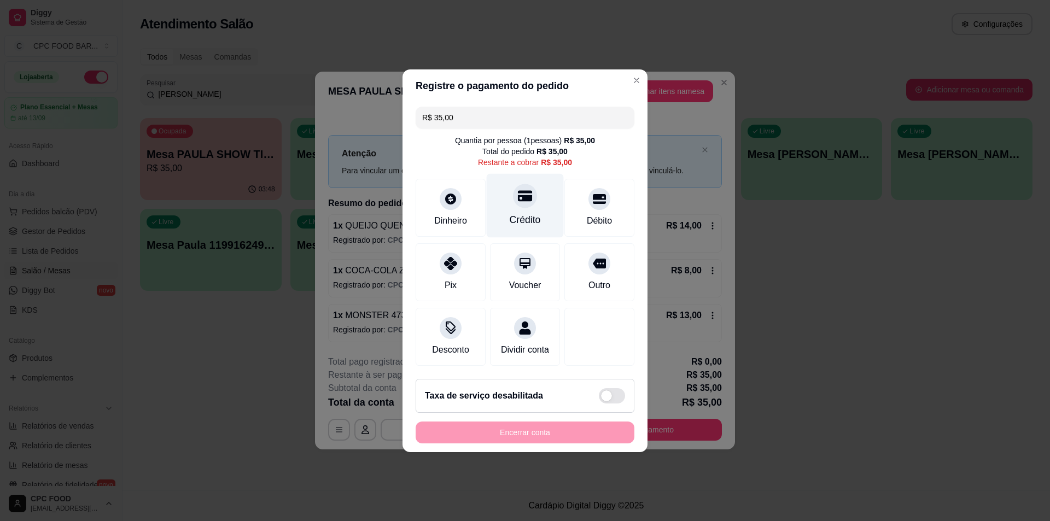
click at [520, 193] on icon at bounding box center [525, 195] width 14 height 11
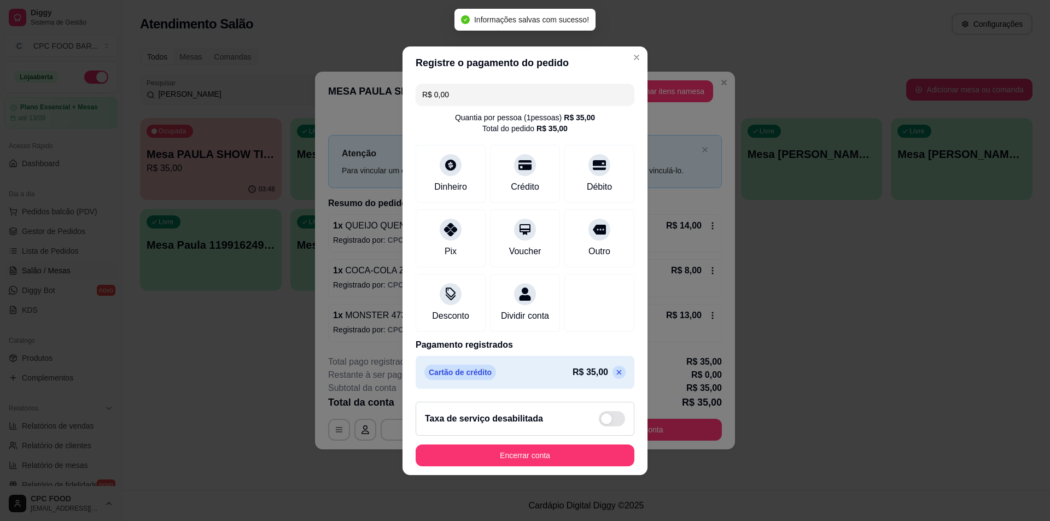
type input "R$ 0,00"
click at [538, 454] on button "Encerrar conta" at bounding box center [524, 455] width 219 height 22
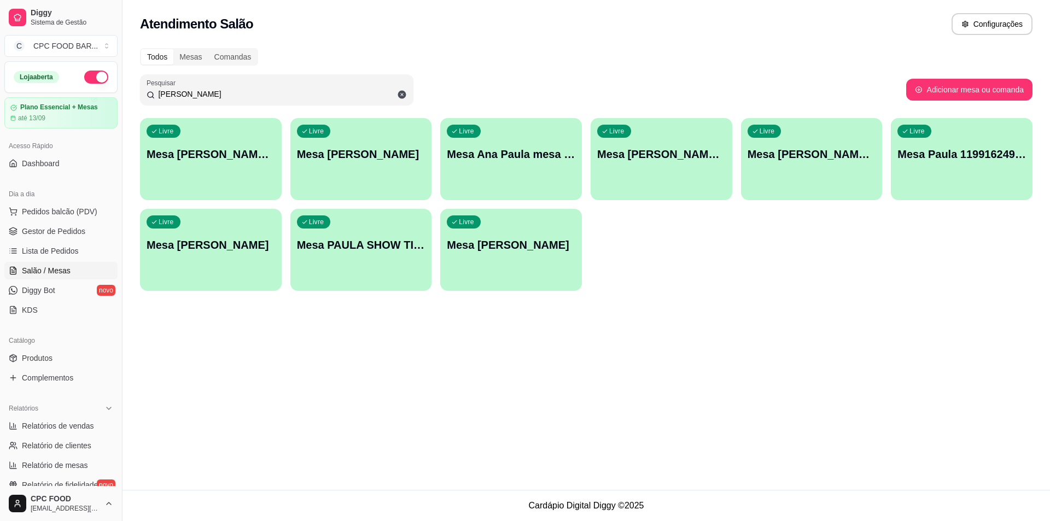
drag, startPoint x: 241, startPoint y: 97, endPoint x: 128, endPoint y: 114, distance: 113.4
click at [128, 114] on div "Todos Mesas Comandas Pesquisar PAULA Adicionar mesa ou comanda Livre Mesa [PERS…" at bounding box center [585, 173] width 927 height 262
type input "S"
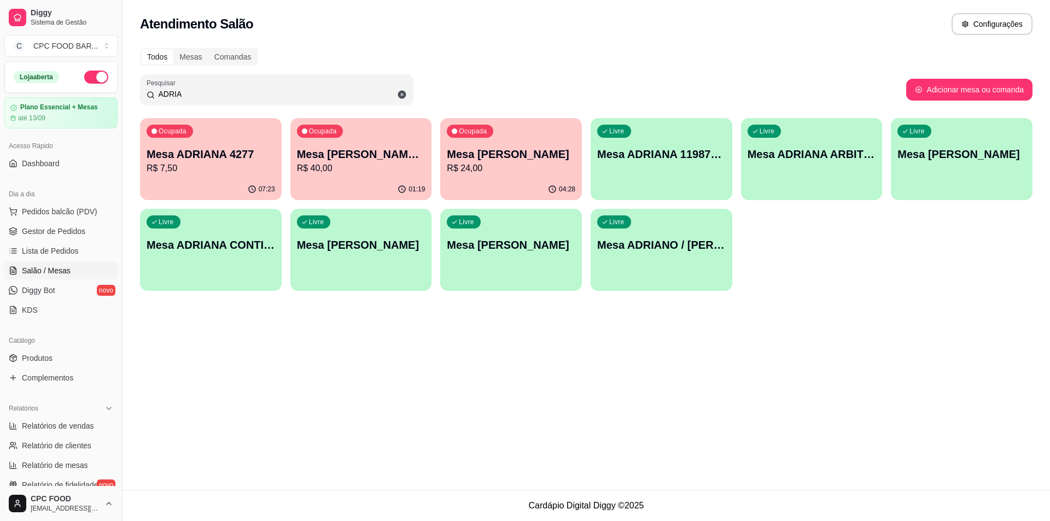
type input "ADRIA"
click at [549, 155] on p "Mesa [PERSON_NAME]" at bounding box center [511, 153] width 128 height 15
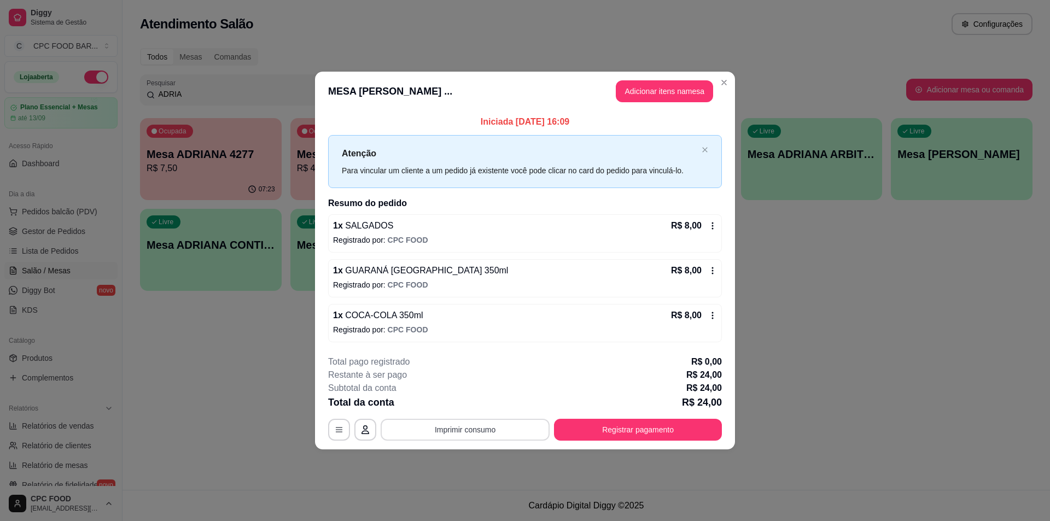
click at [505, 421] on button "Imprimir consumo" at bounding box center [464, 430] width 169 height 22
click at [479, 405] on button "IMPRESSORA" at bounding box center [468, 404] width 77 height 17
click at [652, 427] on button "Registrar pagamento" at bounding box center [637, 429] width 163 height 21
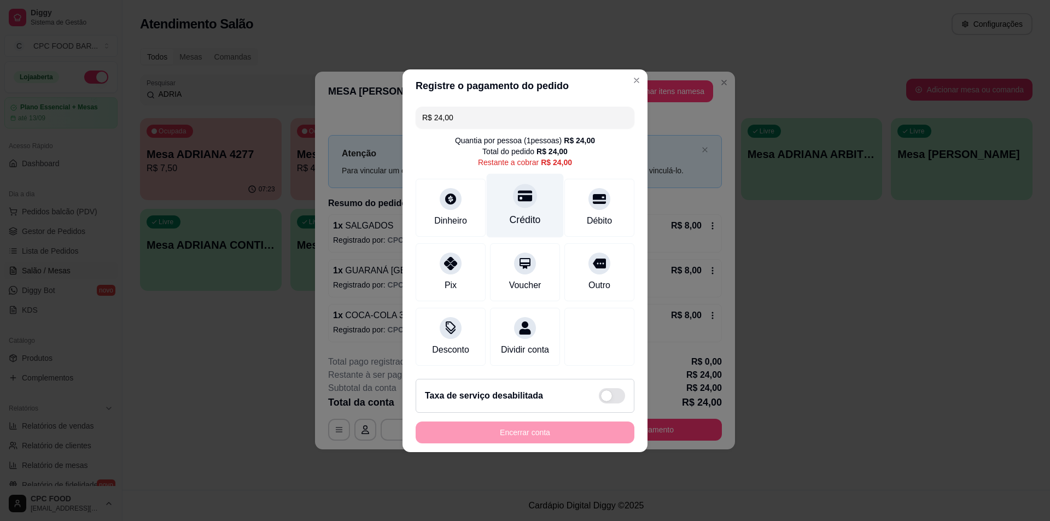
click at [519, 205] on div "Crédito" at bounding box center [525, 205] width 77 height 64
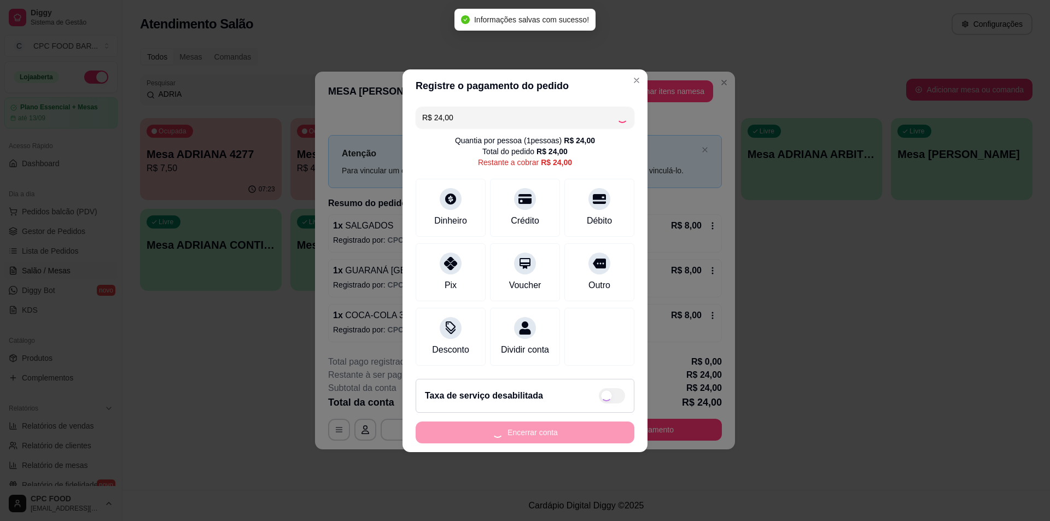
type input "R$ 0,00"
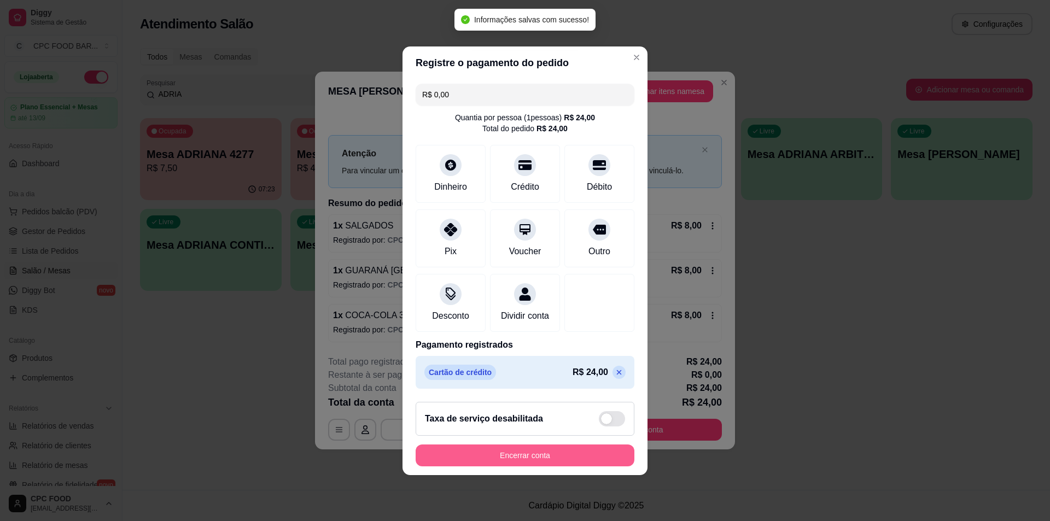
click at [546, 466] on button "Encerrar conta" at bounding box center [524, 455] width 219 height 22
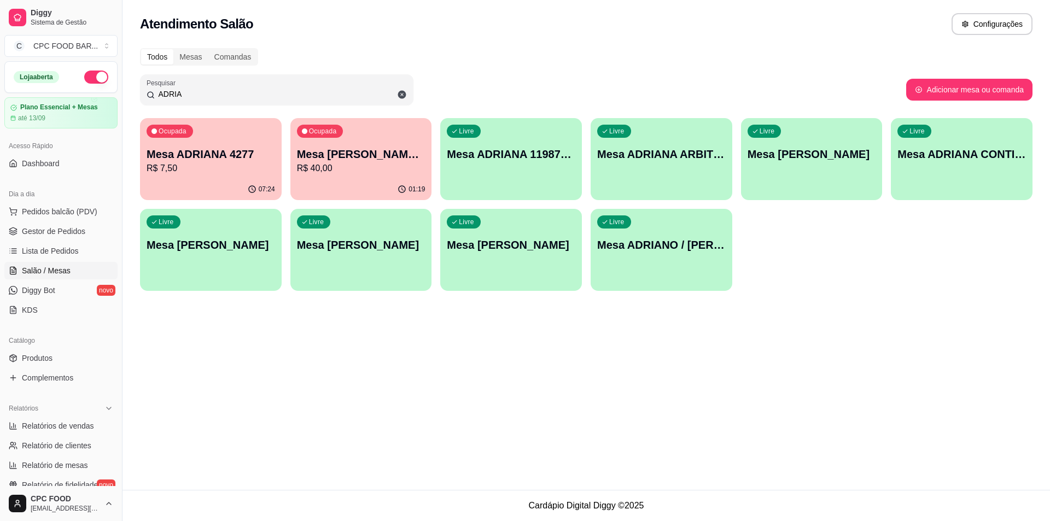
drag, startPoint x: 200, startPoint y: 91, endPoint x: 134, endPoint y: 89, distance: 65.6
click at [135, 89] on div "Todos Mesas Comandas Pesquisar ADRIA Adicionar mesa ou comanda Ocupada Mesa ADR…" at bounding box center [585, 173] width 927 height 262
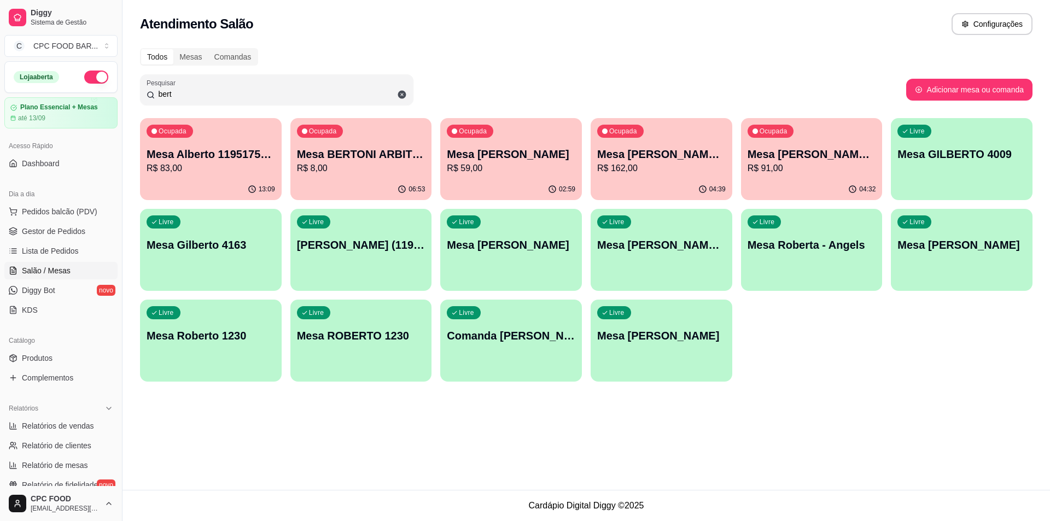
type input "bert"
click at [396, 169] on p "R$ 8,00" at bounding box center [361, 168] width 128 height 13
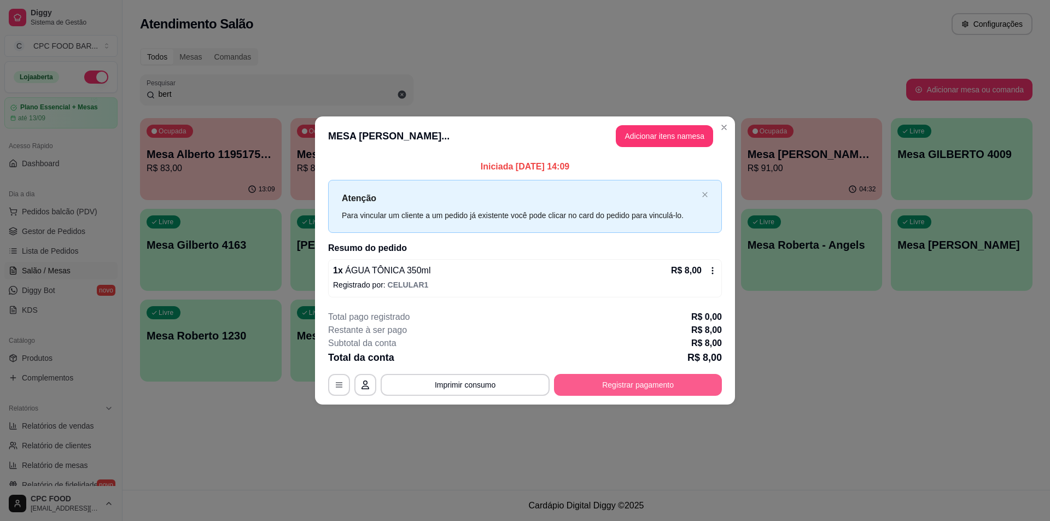
click at [639, 388] on button "Registrar pagamento" at bounding box center [638, 385] width 168 height 22
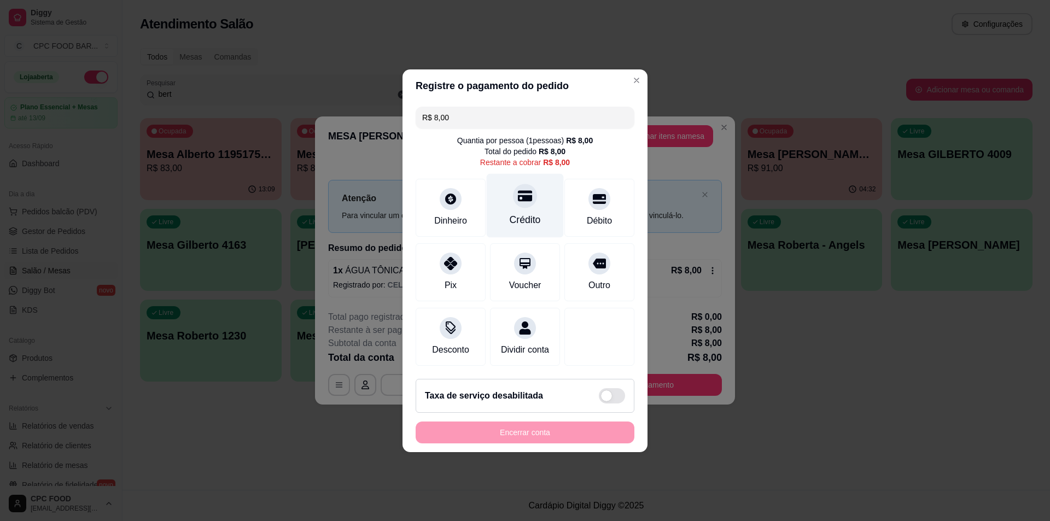
click at [524, 175] on div "Crédito" at bounding box center [525, 205] width 77 height 64
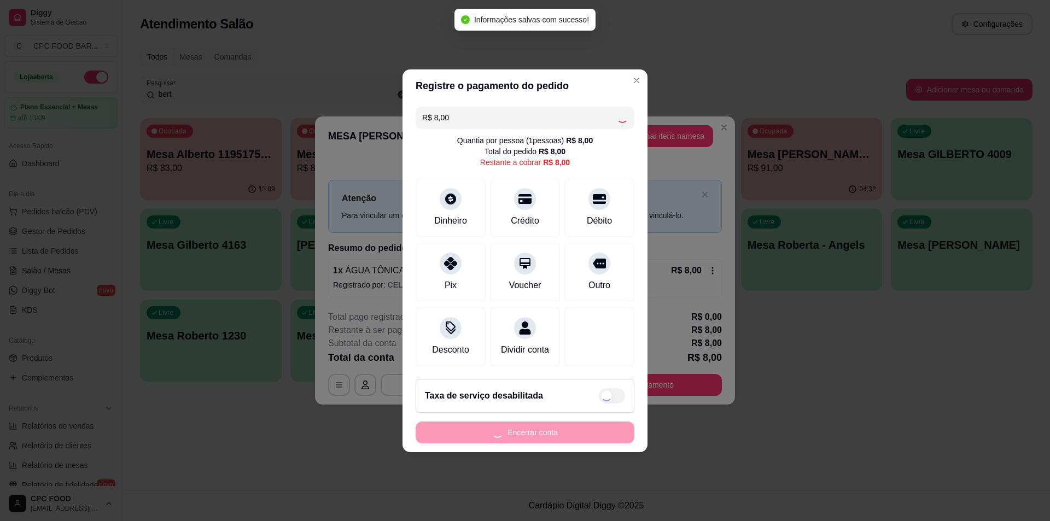
type input "R$ 0,00"
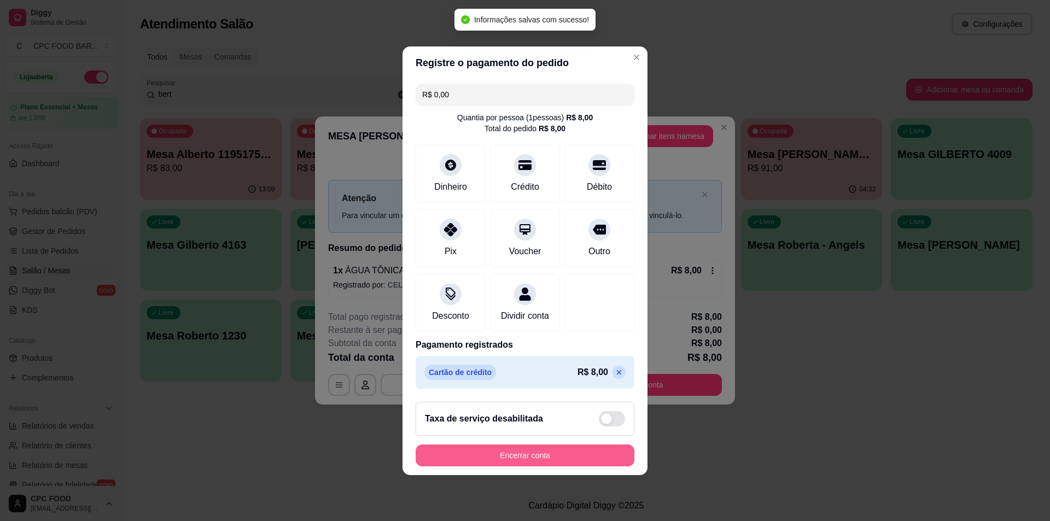
click at [563, 464] on button "Encerrar conta" at bounding box center [524, 455] width 219 height 22
